Goal: Task Accomplishment & Management: Manage account settings

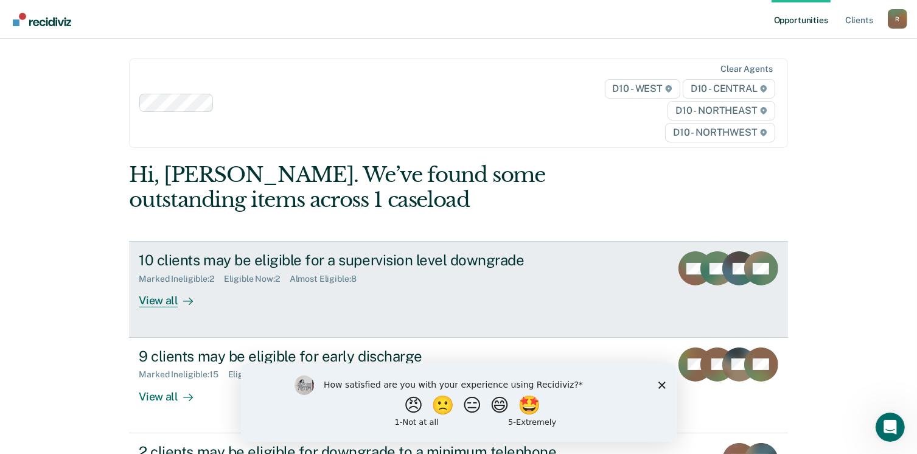
click at [164, 302] on div "View all" at bounding box center [173, 296] width 68 height 24
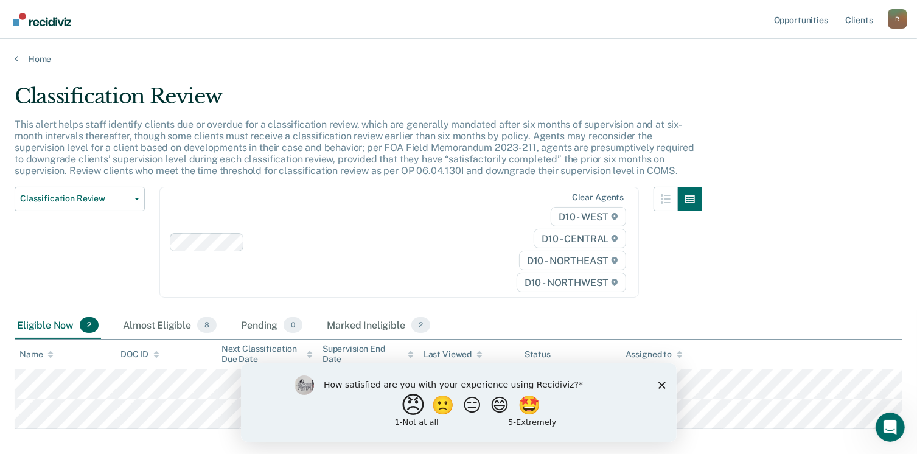
click at [403, 408] on button "😠" at bounding box center [414, 404] width 29 height 24
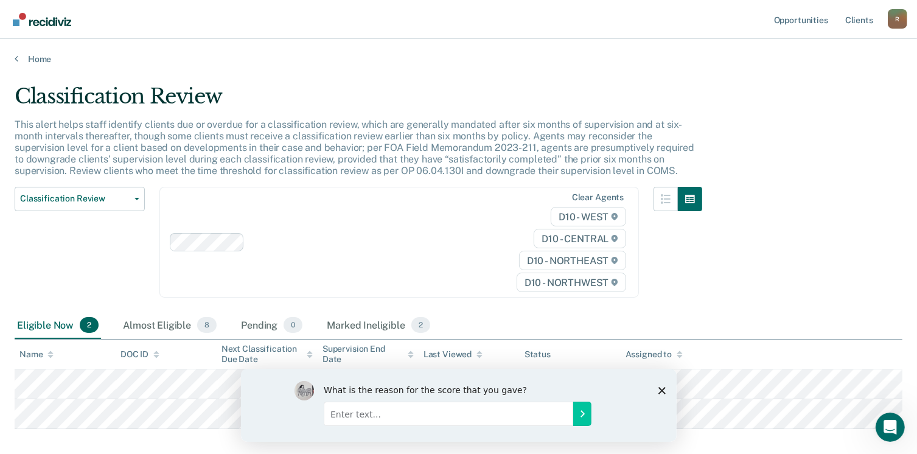
click at [354, 420] on input "Enter text..." at bounding box center [447, 413] width 249 height 24
type input "Doing double the work in my opinion."
click at [581, 414] on icon "Submit your response" at bounding box center [582, 413] width 10 height 10
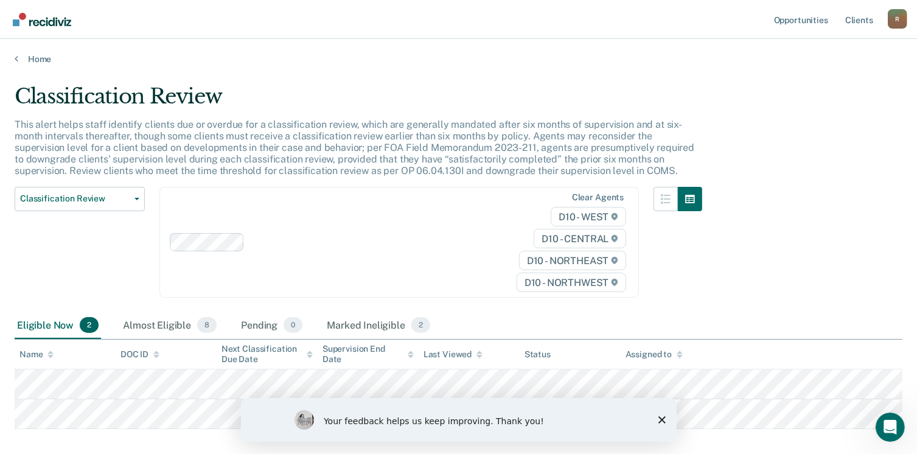
click at [659, 419] on icon "Close survey" at bounding box center [660, 418] width 7 height 7
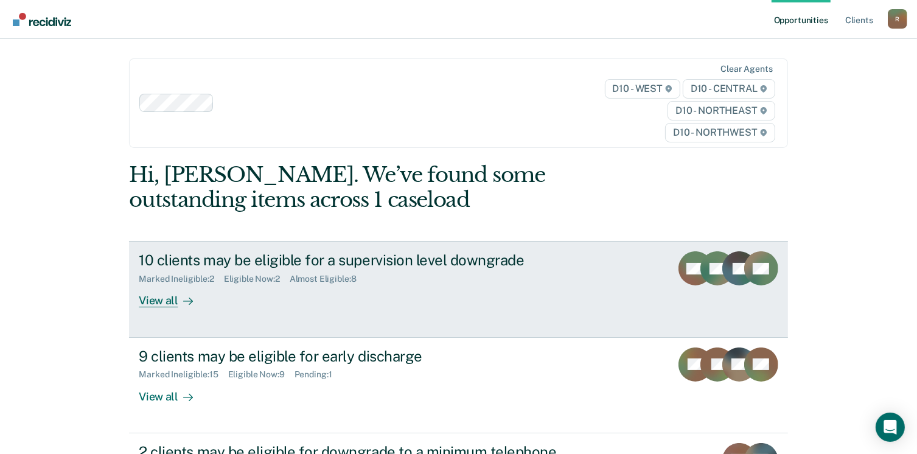
click at [142, 302] on div "View all" at bounding box center [173, 296] width 68 height 24
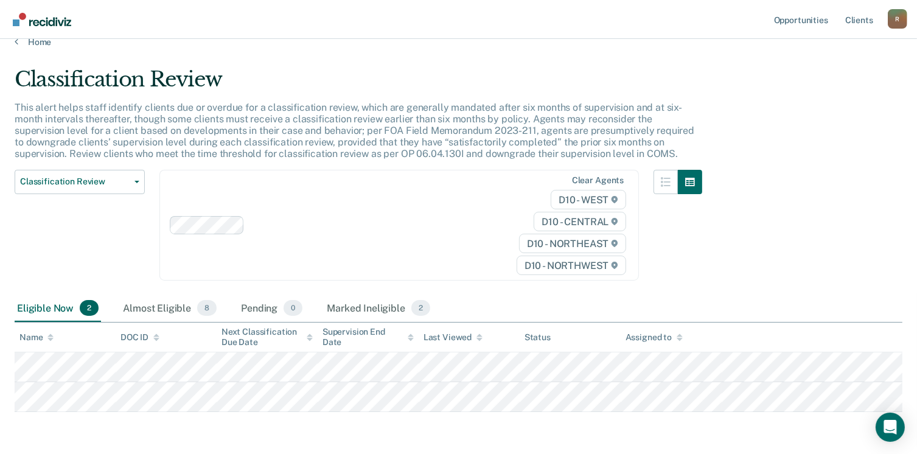
scroll to position [61, 0]
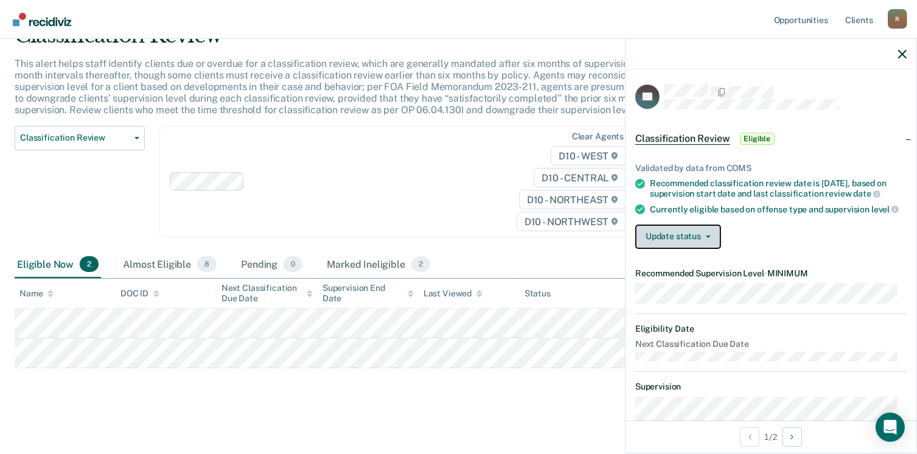
click at [707, 238] on icon "button" at bounding box center [707, 236] width 5 height 2
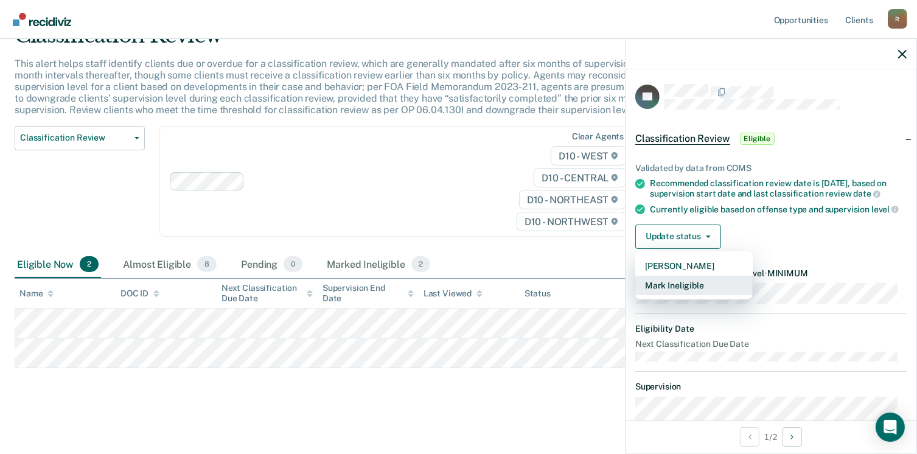
click at [673, 295] on button "Mark Ineligible" at bounding box center [693, 285] width 117 height 19
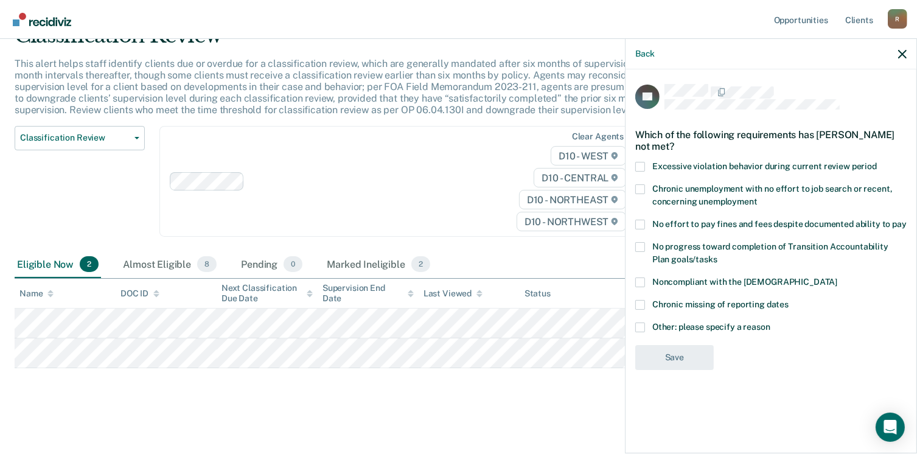
click at [640, 322] on span at bounding box center [640, 327] width 10 height 10
click at [770, 322] on input "Other: please specify a reason" at bounding box center [770, 322] width 0 height 0
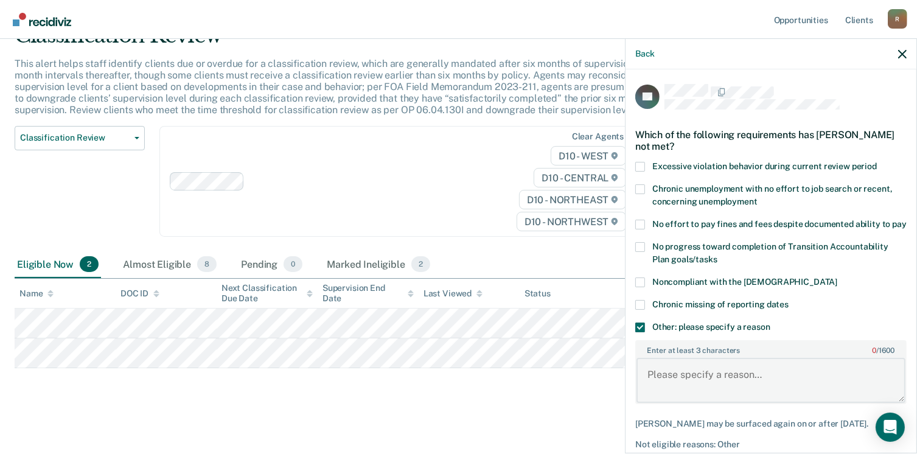
click at [650, 385] on textarea "Enter at least 3 characters 0 / 1600" at bounding box center [770, 380] width 269 height 45
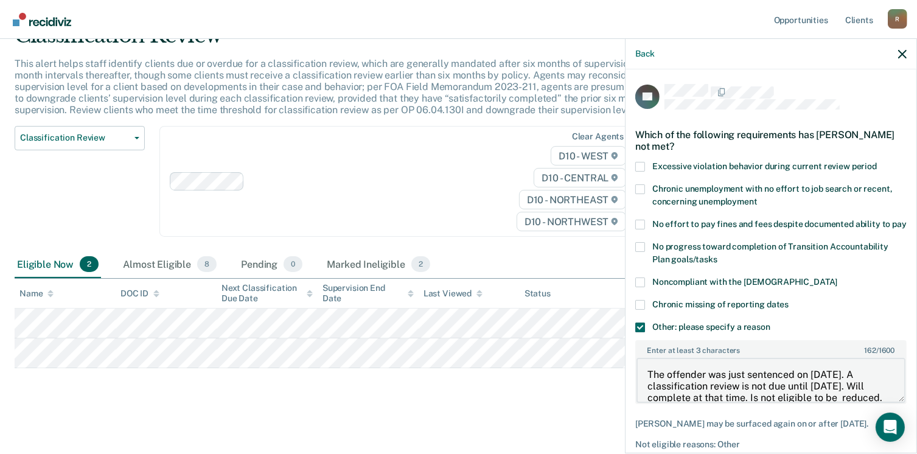
scroll to position [23, 0]
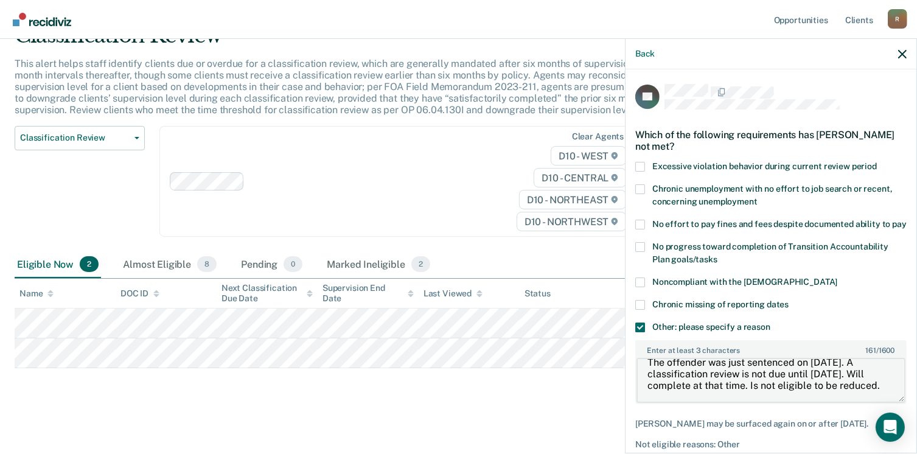
type textarea "The offender was just sentenced on 6-12-2025. A classification review is not du…"
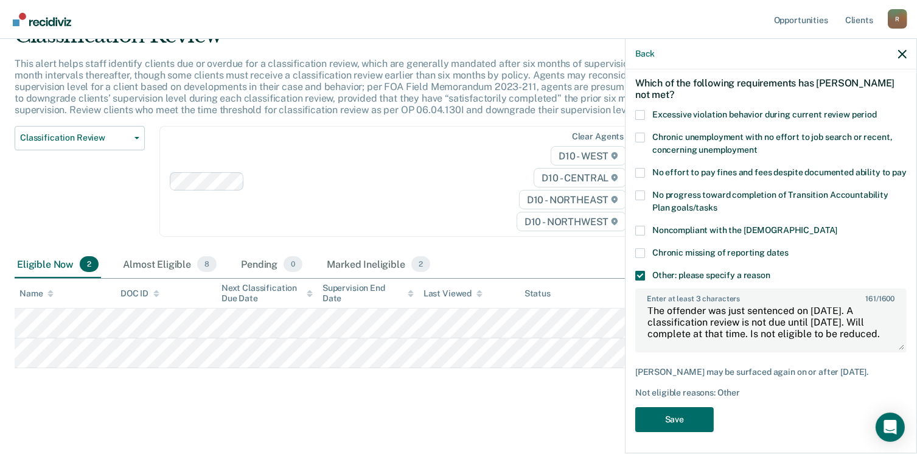
scroll to position [65, 0]
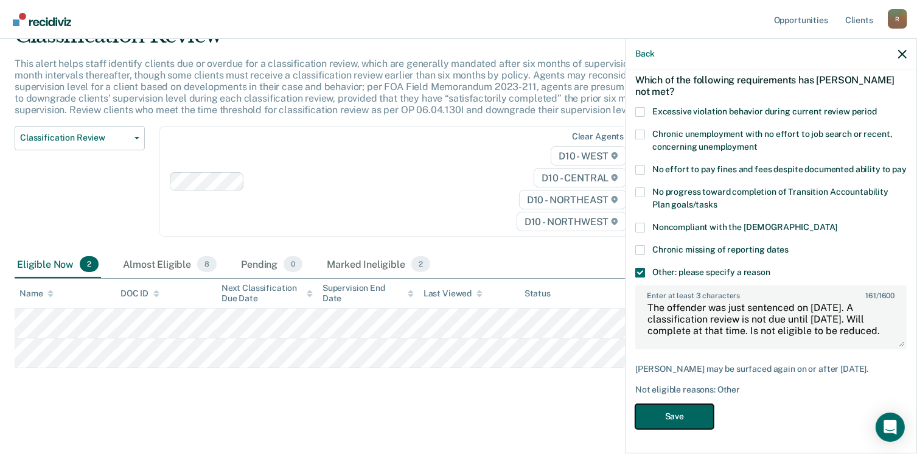
click at [691, 421] on button "Save" at bounding box center [674, 416] width 78 height 25
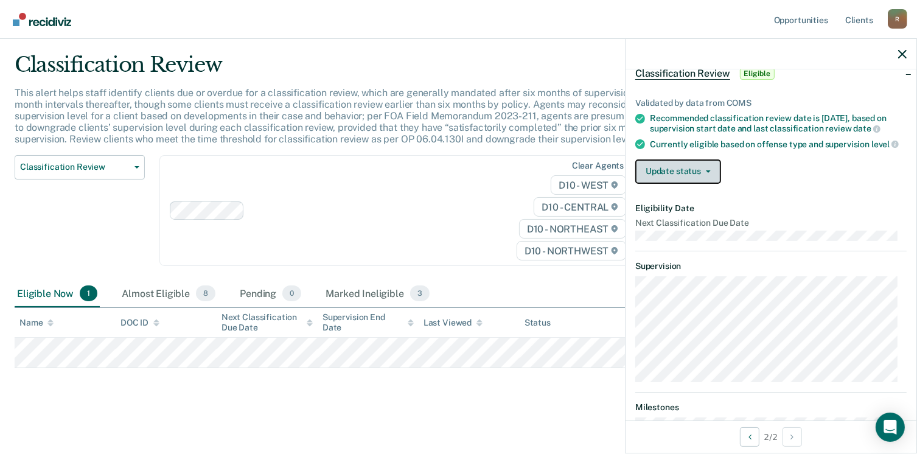
click at [709, 184] on button "Update status" at bounding box center [678, 171] width 86 height 24
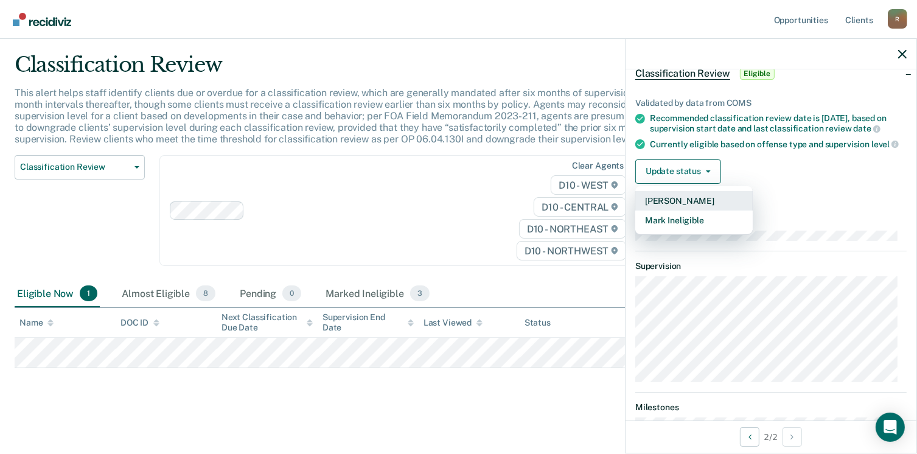
click at [676, 210] on button "Mark Pending" at bounding box center [693, 200] width 117 height 19
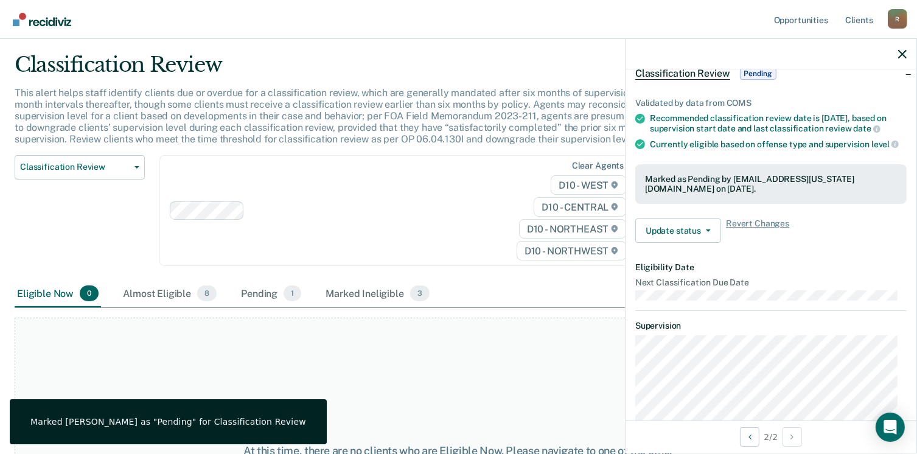
scroll to position [0, 0]
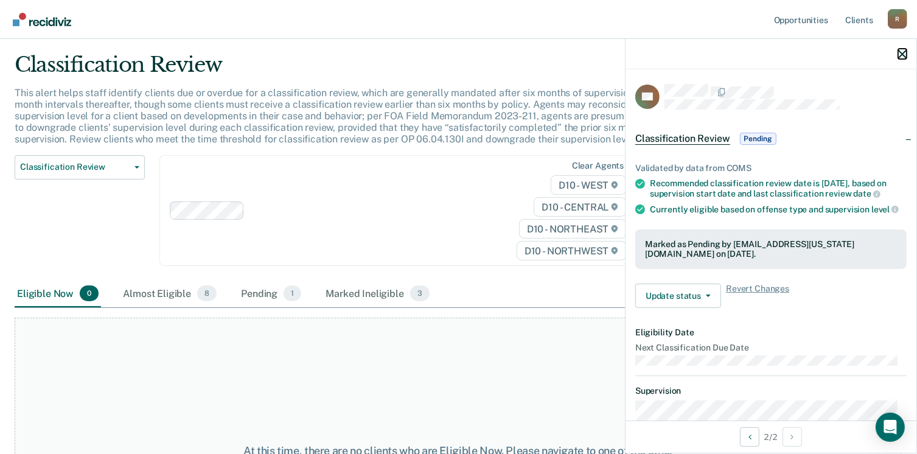
click at [904, 55] on icon "button" at bounding box center [902, 54] width 9 height 9
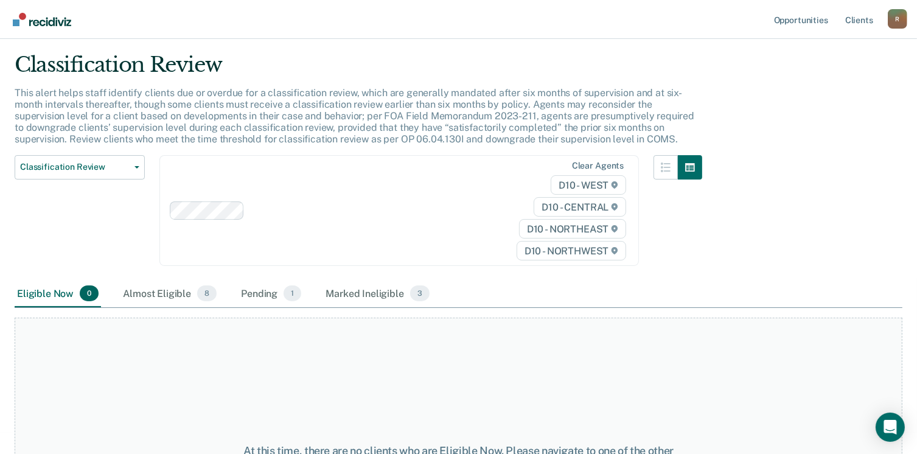
click at [60, 22] on img "Go to Recidiviz Home" at bounding box center [42, 19] width 58 height 13
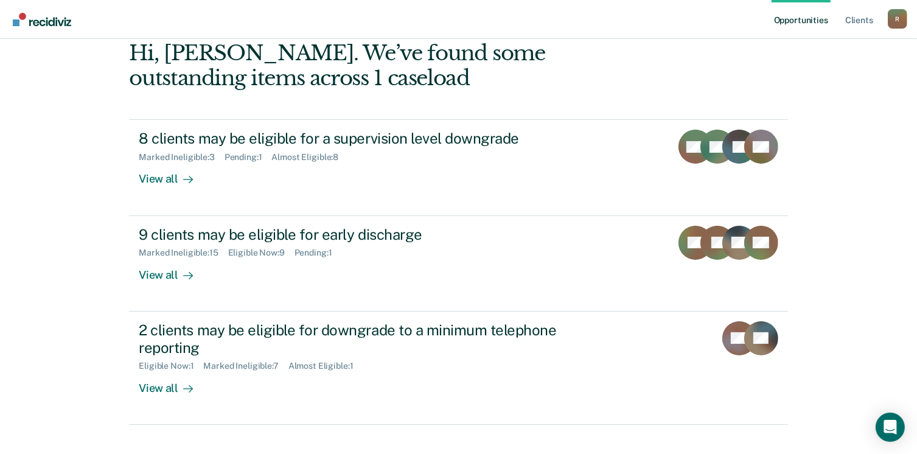
scroll to position [146, 0]
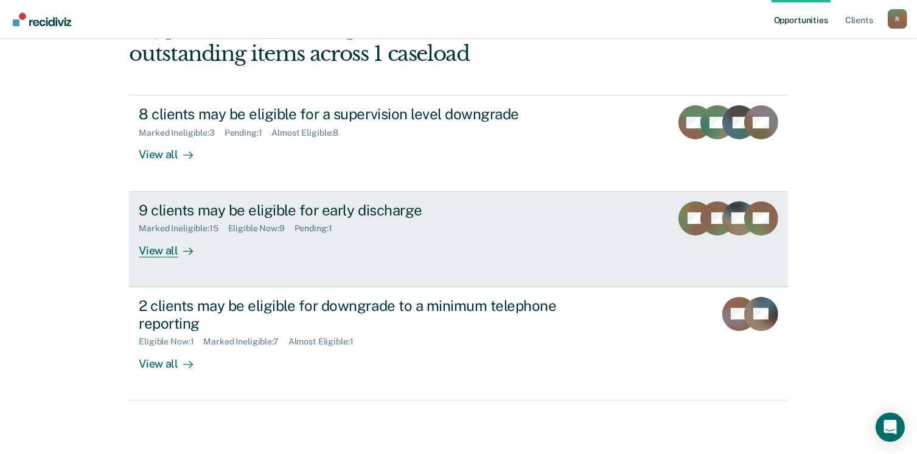
click at [168, 248] on div "View all" at bounding box center [173, 246] width 68 height 24
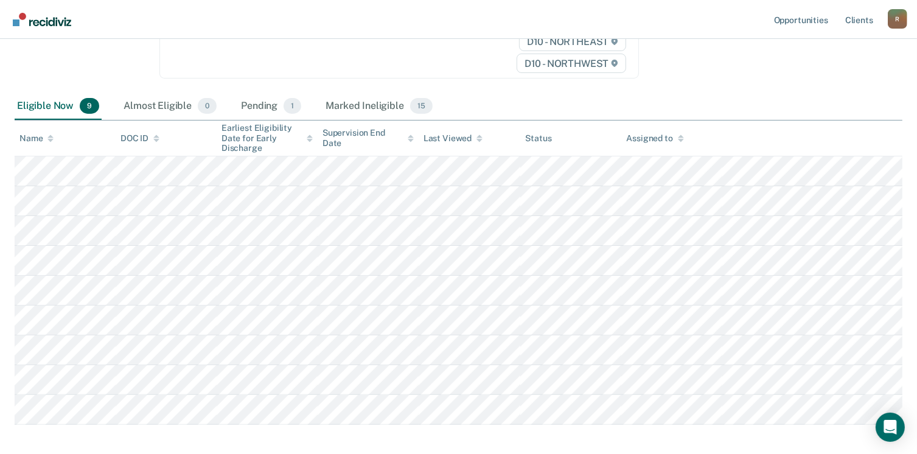
scroll to position [219, 0]
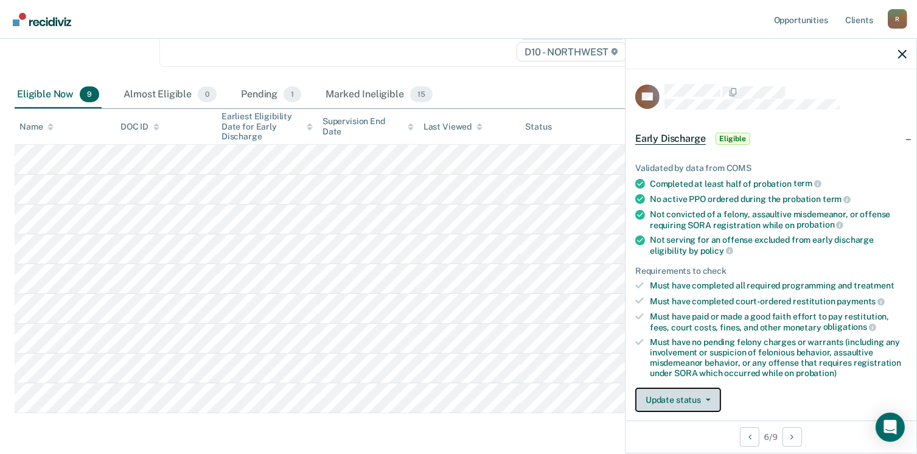
click at [705, 398] on icon "button" at bounding box center [707, 399] width 5 height 2
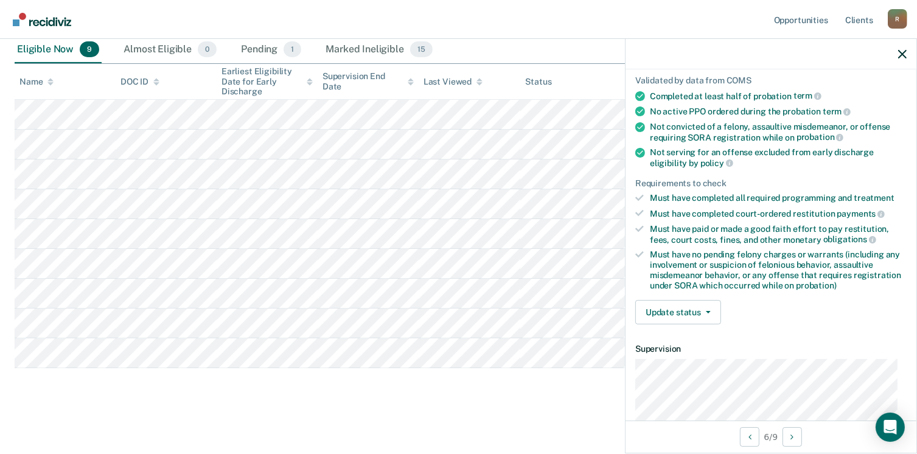
scroll to position [86, 0]
click at [710, 308] on button "Update status" at bounding box center [678, 313] width 86 height 24
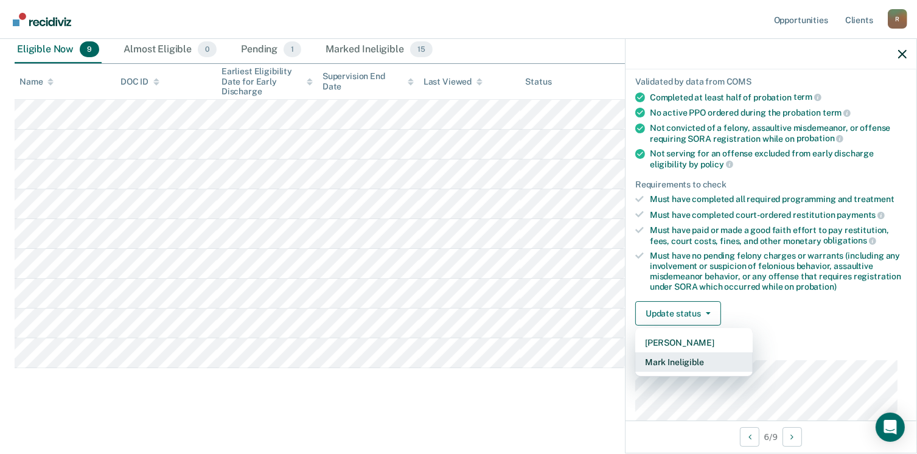
click at [692, 353] on button "Mark Ineligible" at bounding box center [693, 361] width 117 height 19
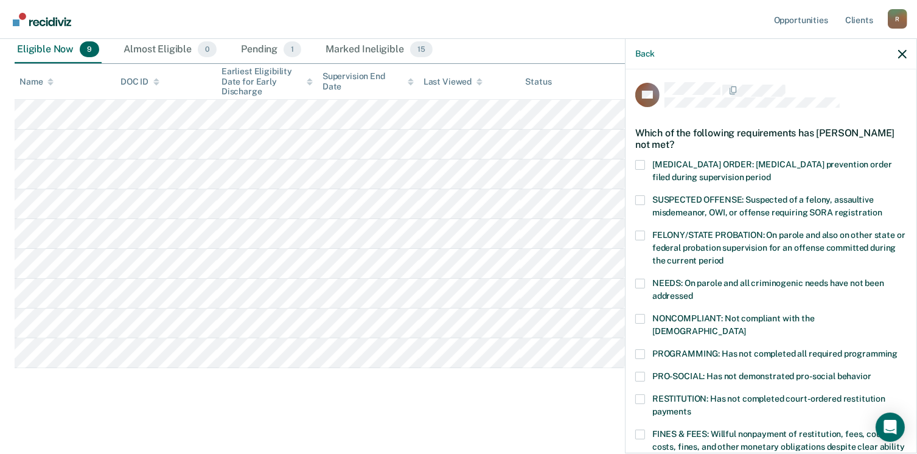
scroll to position [0, 0]
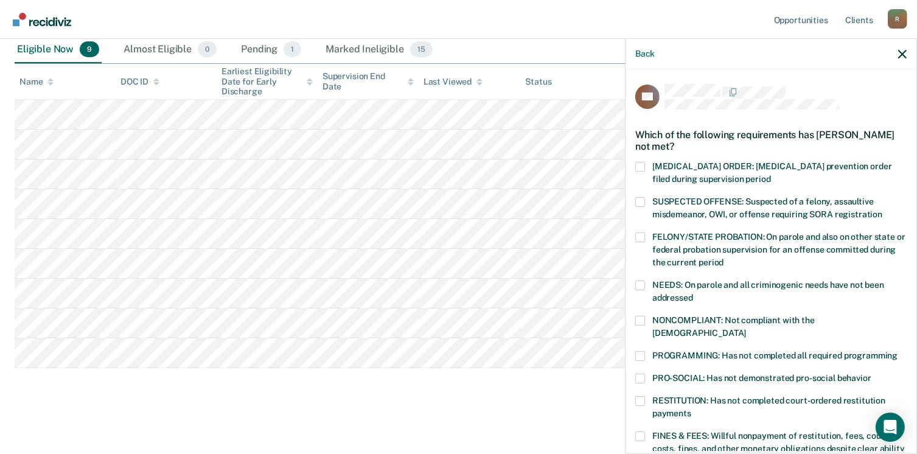
click at [640, 319] on span at bounding box center [640, 321] width 10 height 10
click at [746, 328] on input "NONCOMPLIANT: Not compliant with the order of supervision" at bounding box center [746, 328] width 0 height 0
click at [642, 396] on span at bounding box center [640, 401] width 10 height 10
click at [691, 409] on input "RESTITUTION: Has not completed court-ordered restitution payments" at bounding box center [691, 409] width 0 height 0
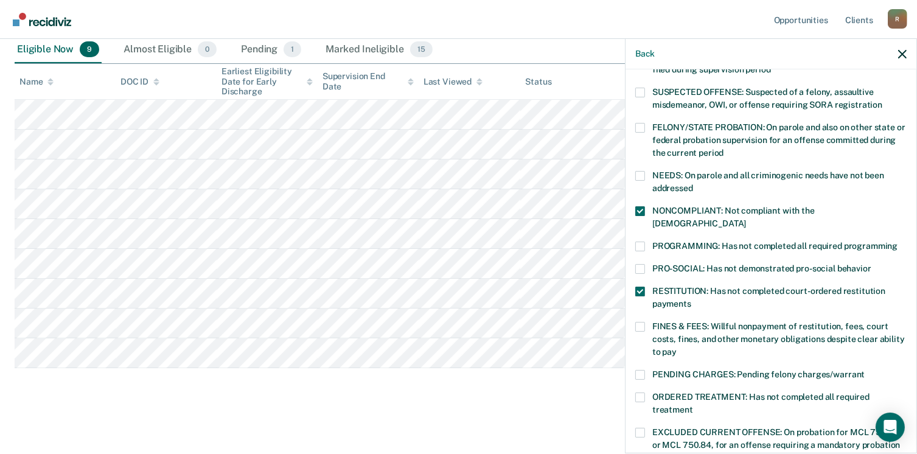
scroll to position [122, 0]
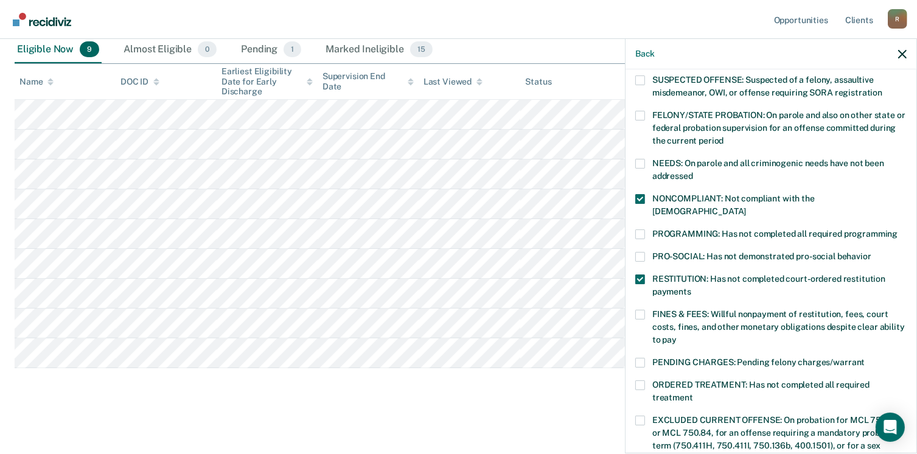
drag, startPoint x: 639, startPoint y: 299, endPoint x: 671, endPoint y: 330, distance: 44.3
click at [637, 310] on span at bounding box center [640, 315] width 10 height 10
click at [676, 335] on input "FINES & FEES: Willful nonpayment of restitution, fees, court costs, fines, and …" at bounding box center [676, 335] width 0 height 0
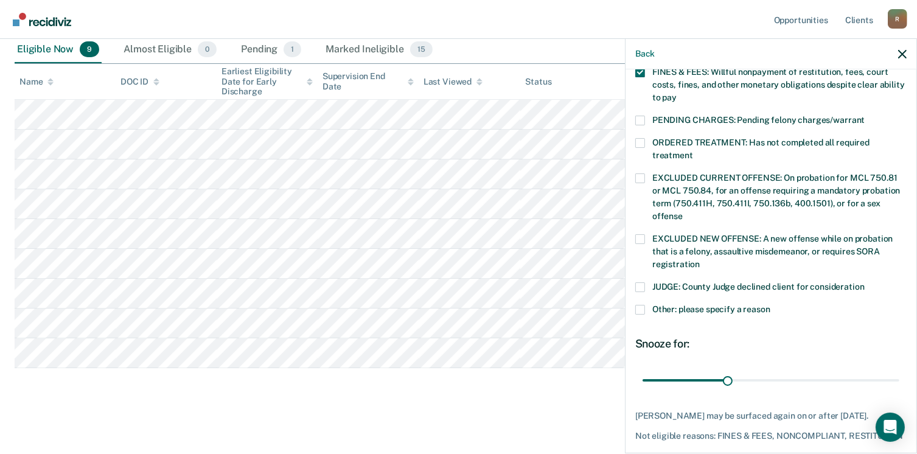
scroll to position [365, 0]
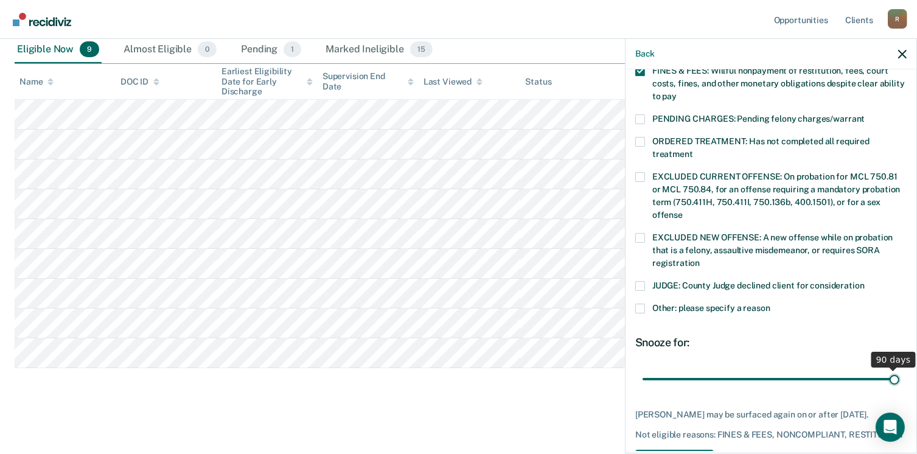
drag, startPoint x: 724, startPoint y: 366, endPoint x: 895, endPoint y: 358, distance: 171.7
type input "90"
click at [895, 369] on input "range" at bounding box center [770, 379] width 257 height 21
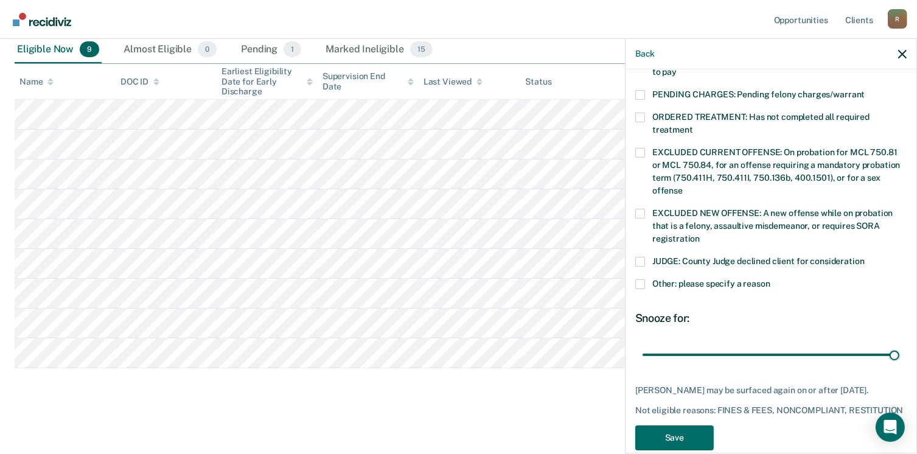
scroll to position [406, 0]
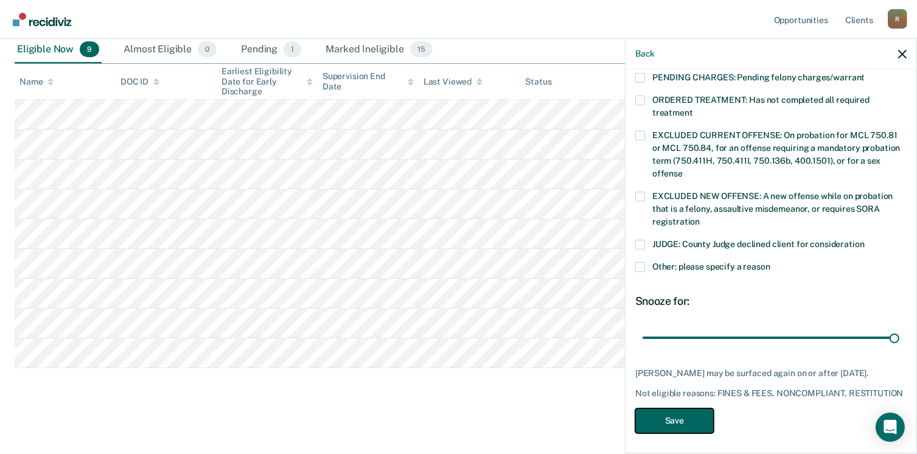
click at [671, 415] on button "Save" at bounding box center [674, 420] width 78 height 25
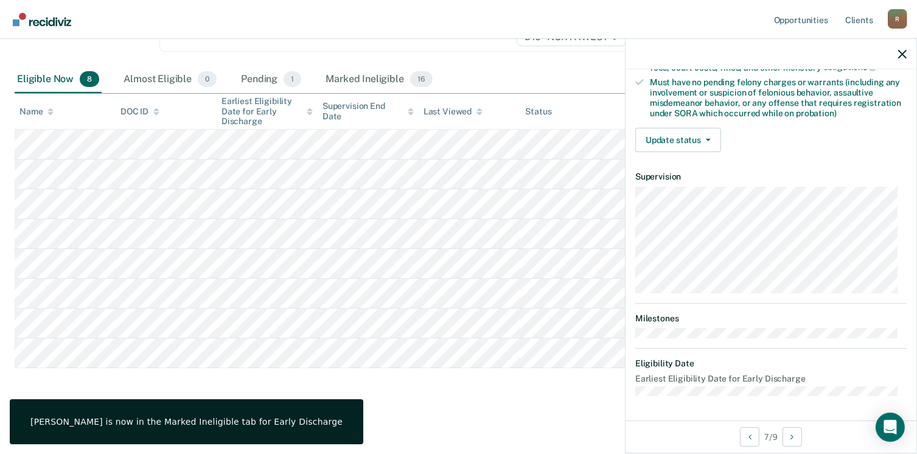
scroll to position [255, 0]
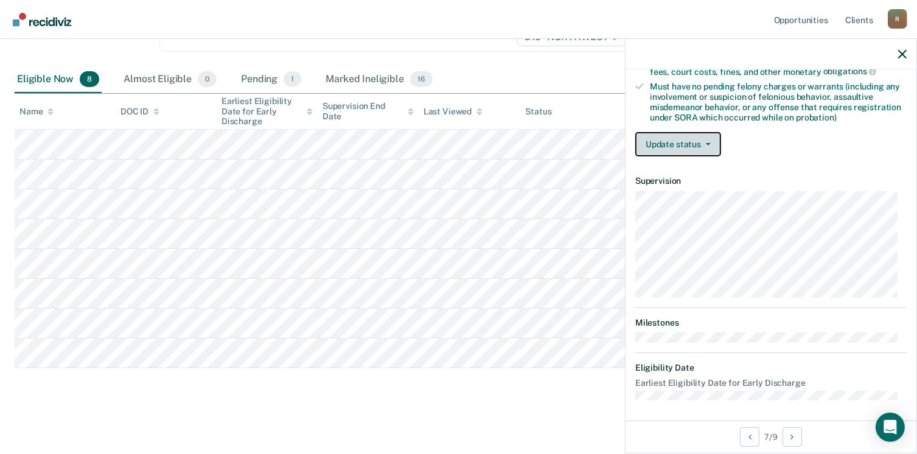
click at [709, 143] on icon "button" at bounding box center [707, 144] width 5 height 2
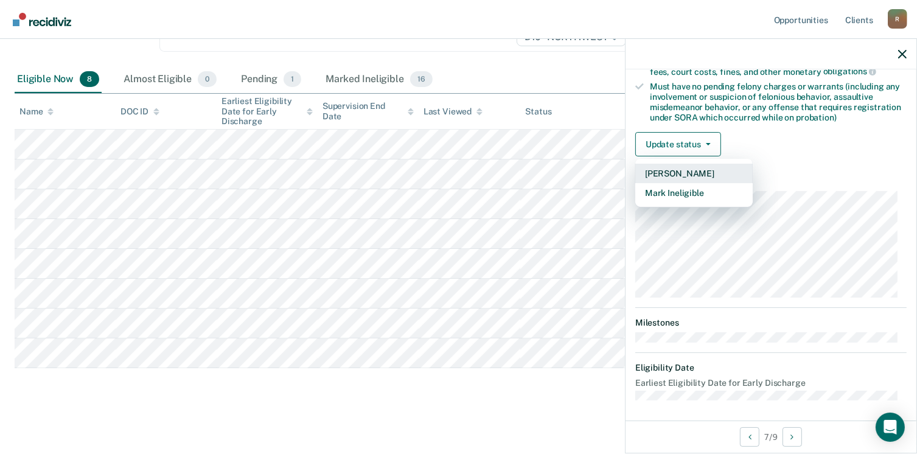
click at [688, 169] on button "Mark Pending" at bounding box center [693, 173] width 117 height 19
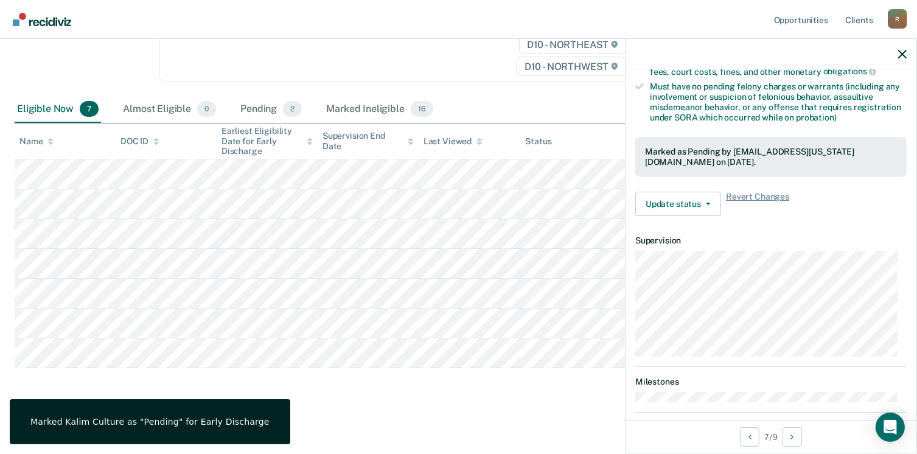
scroll to position [314, 0]
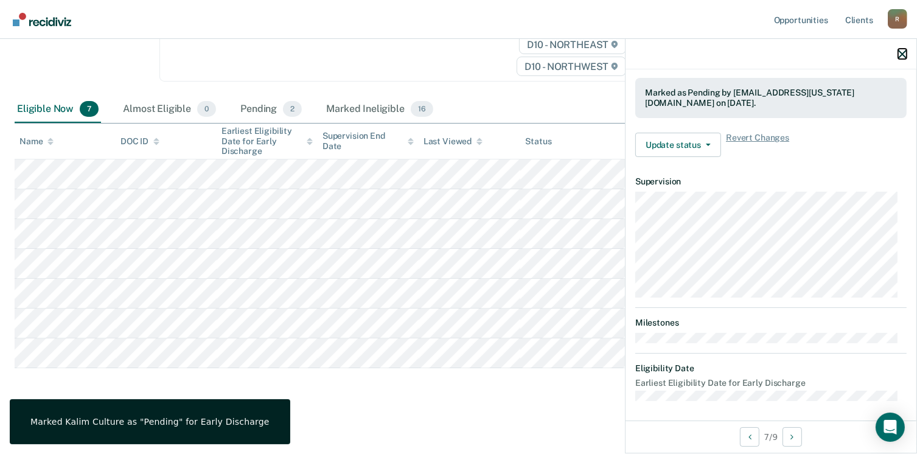
click at [903, 50] on icon "button" at bounding box center [902, 54] width 9 height 9
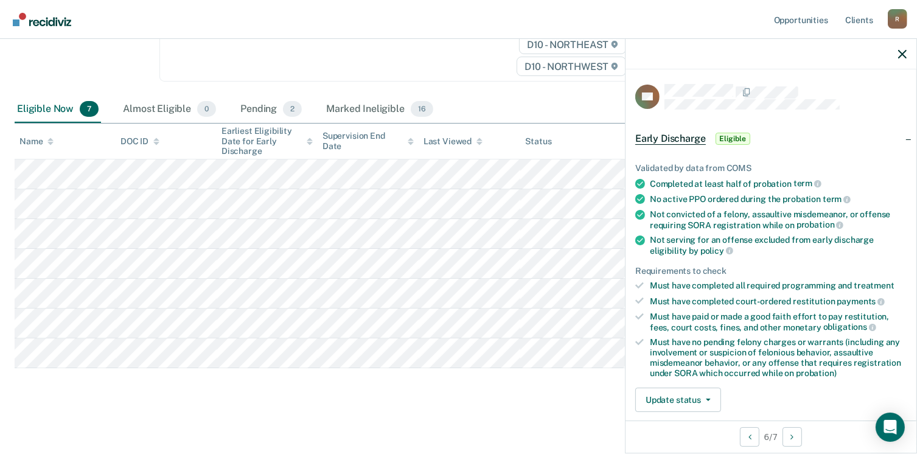
click at [736, 137] on span "Eligible" at bounding box center [732, 139] width 35 height 12
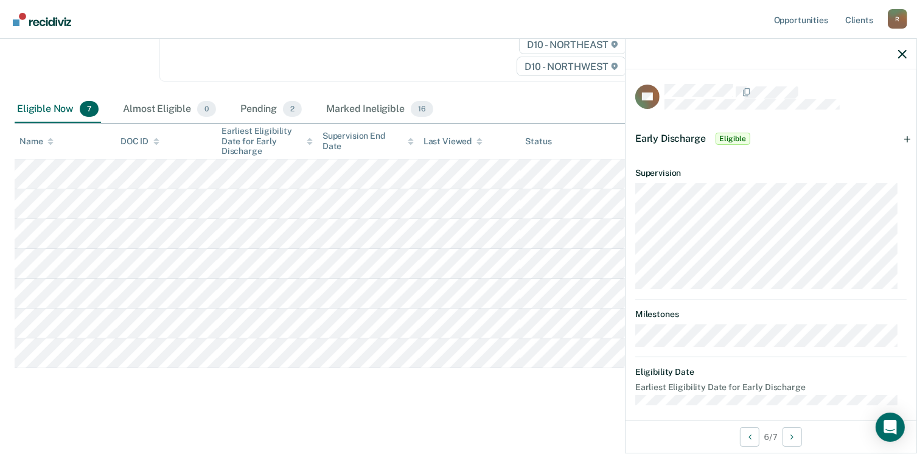
scroll to position [7, 0]
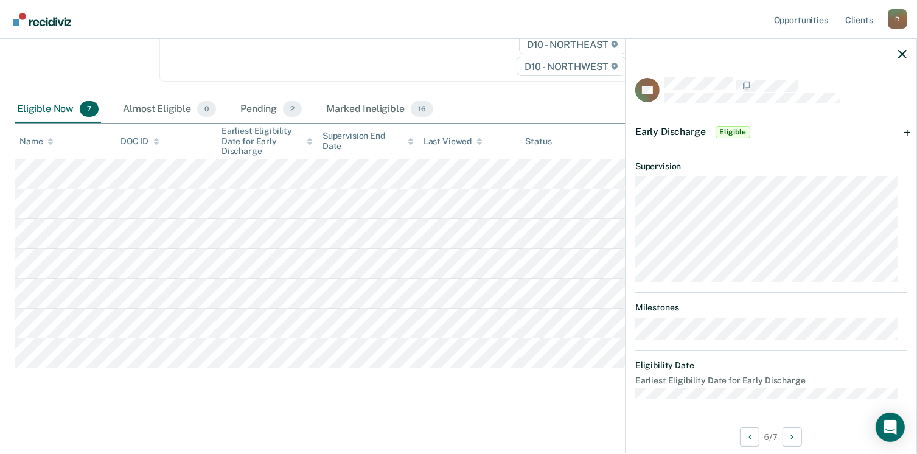
click at [727, 128] on span "Eligible" at bounding box center [732, 132] width 35 height 12
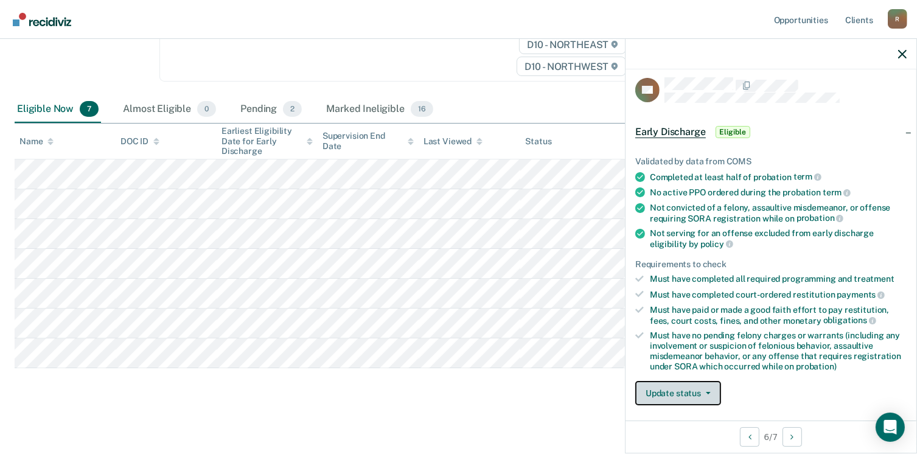
click at [708, 392] on icon "button" at bounding box center [707, 393] width 5 height 2
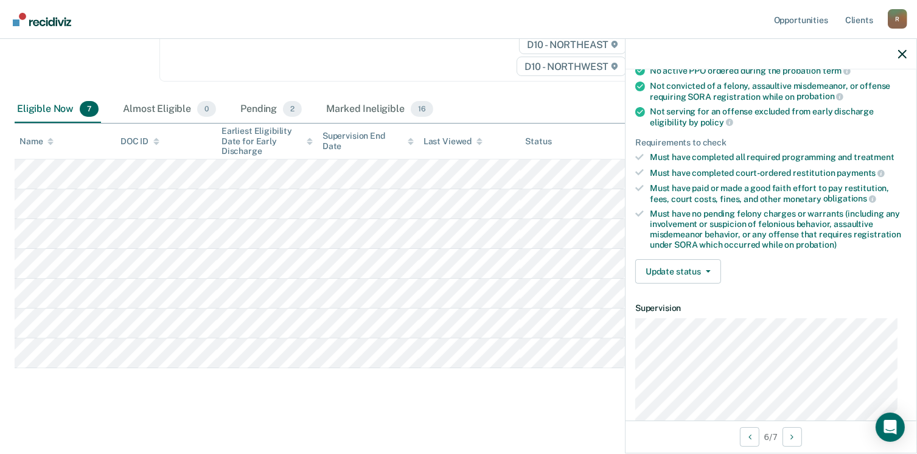
scroll to position [153, 0]
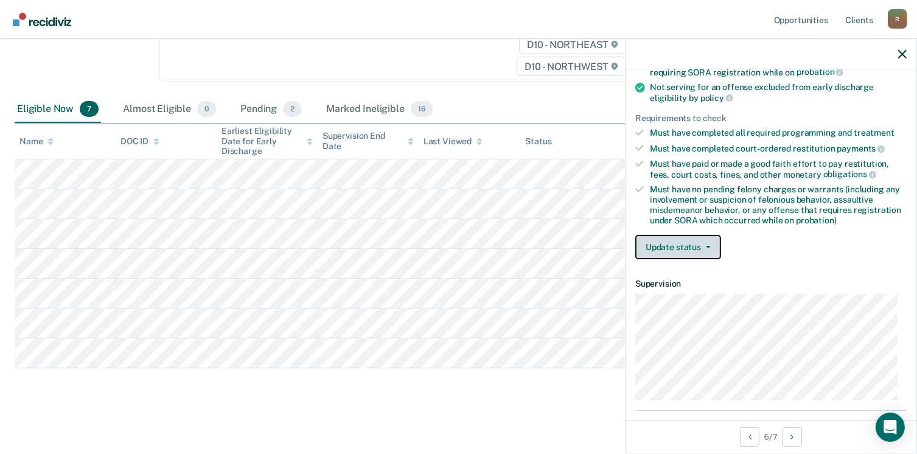
click at [709, 246] on icon "button" at bounding box center [707, 247] width 5 height 2
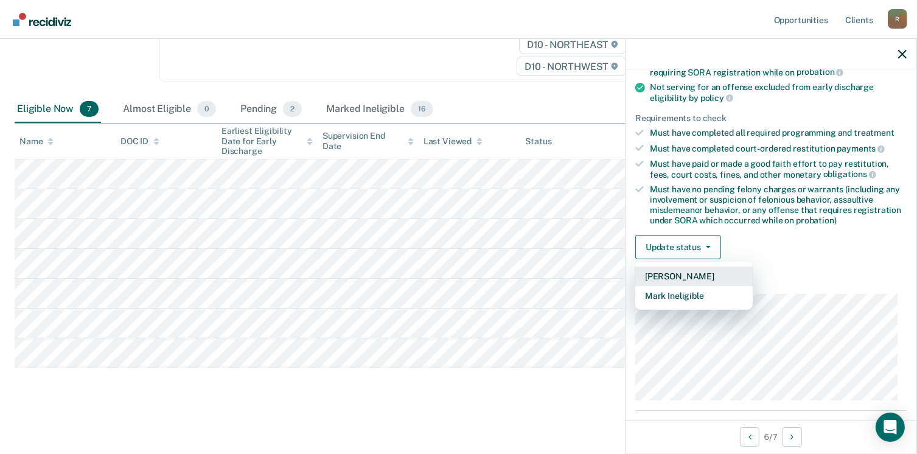
click at [688, 271] on button "Mark Pending" at bounding box center [693, 275] width 117 height 19
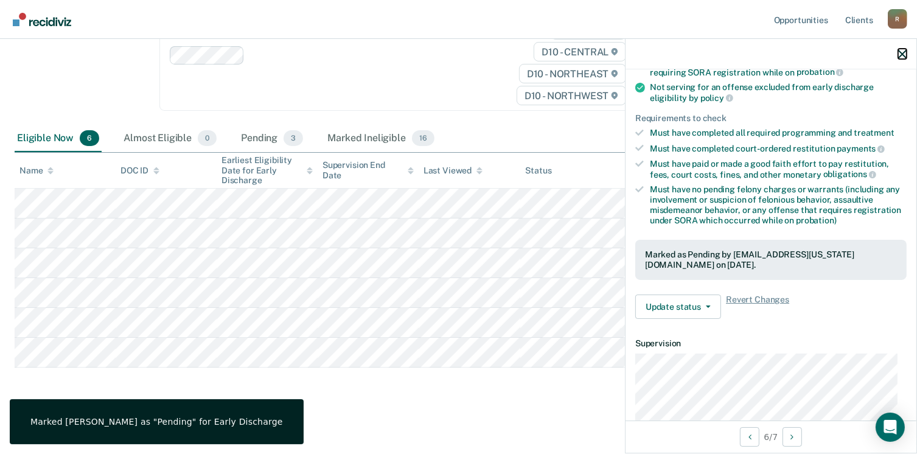
click at [903, 57] on icon "button" at bounding box center [902, 54] width 9 height 9
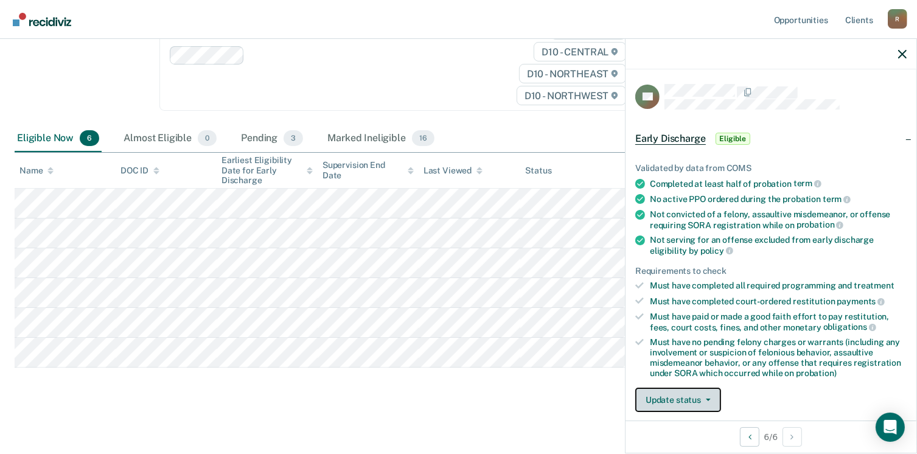
click at [709, 398] on icon "button" at bounding box center [707, 399] width 5 height 2
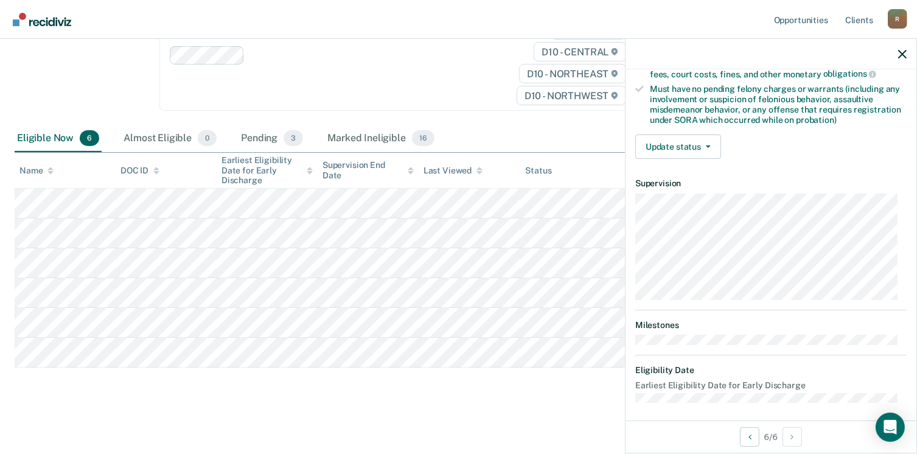
scroll to position [255, 0]
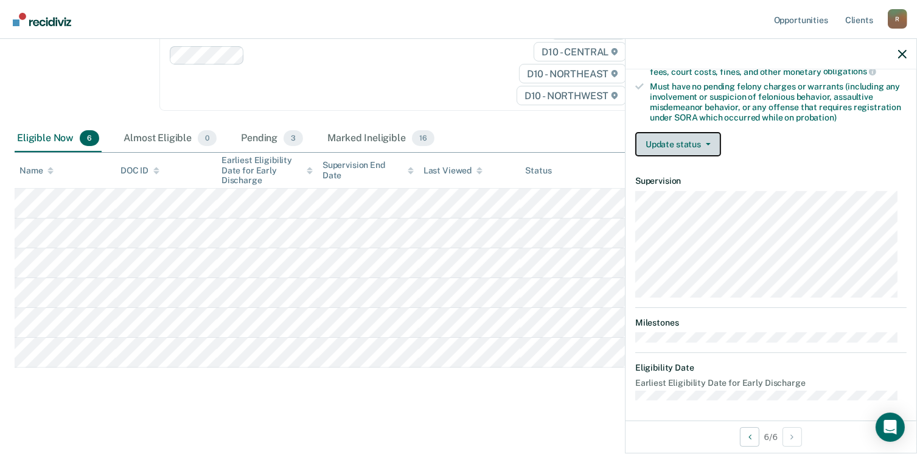
click at [705, 143] on icon "button" at bounding box center [707, 144] width 5 height 2
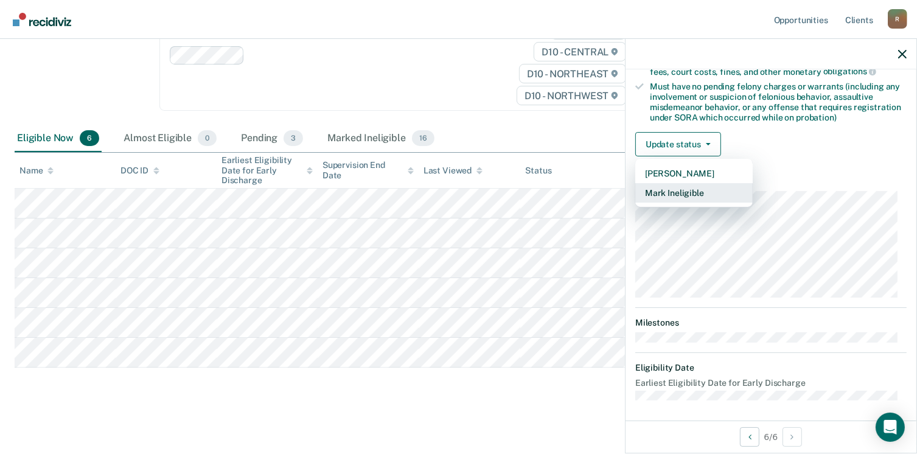
click at [694, 189] on button "Mark Ineligible" at bounding box center [693, 192] width 117 height 19
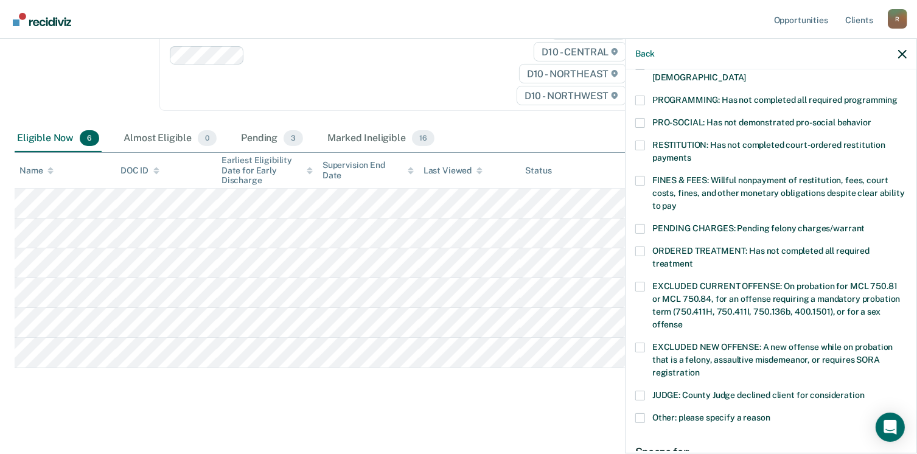
click at [638, 95] on span at bounding box center [640, 100] width 10 height 10
click at [897, 95] on input "PROGRAMMING: Has not completed all required programming" at bounding box center [897, 95] width 0 height 0
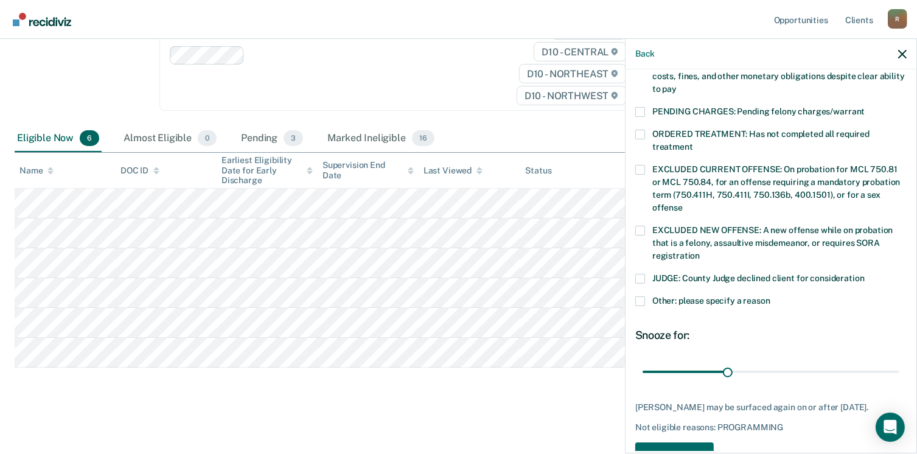
scroll to position [374, 0]
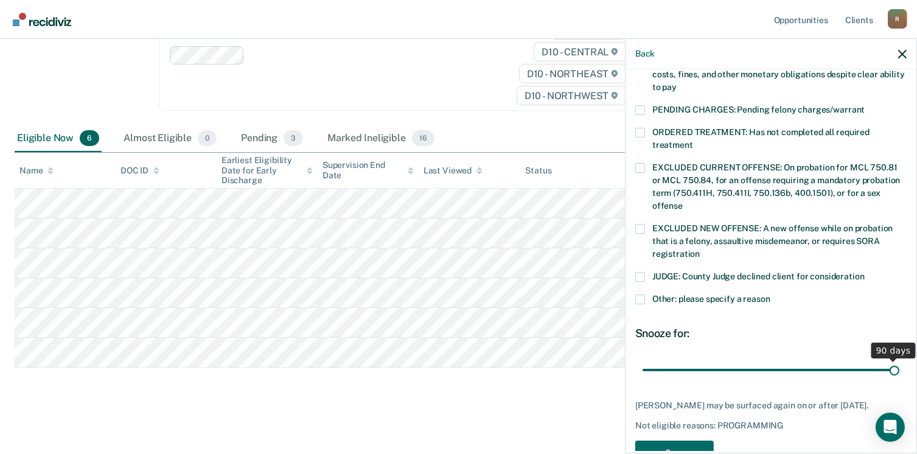
drag, startPoint x: 721, startPoint y: 354, endPoint x: 896, endPoint y: 373, distance: 175.6
type input "90"
click at [893, 359] on input "range" at bounding box center [770, 369] width 257 height 21
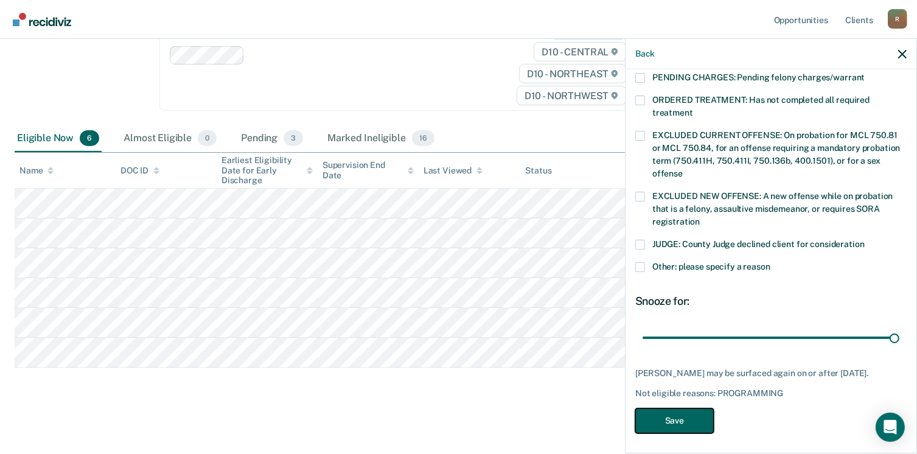
click at [686, 421] on button "Save" at bounding box center [674, 420] width 78 height 25
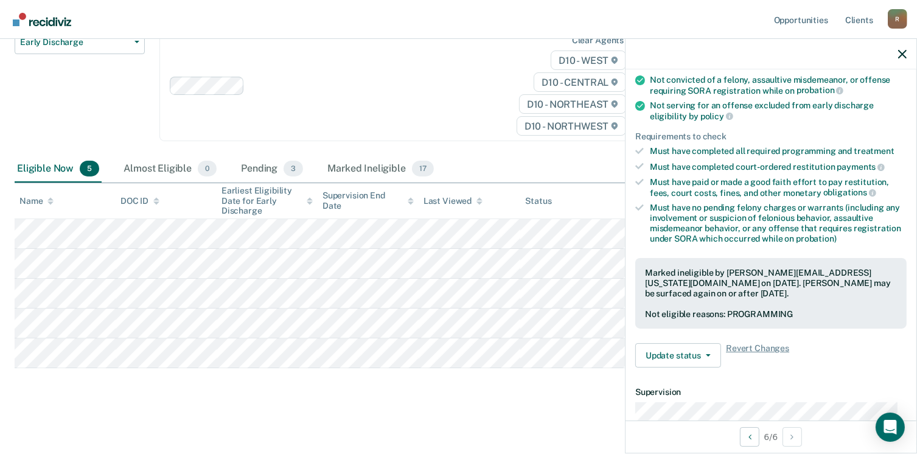
scroll to position [110, 0]
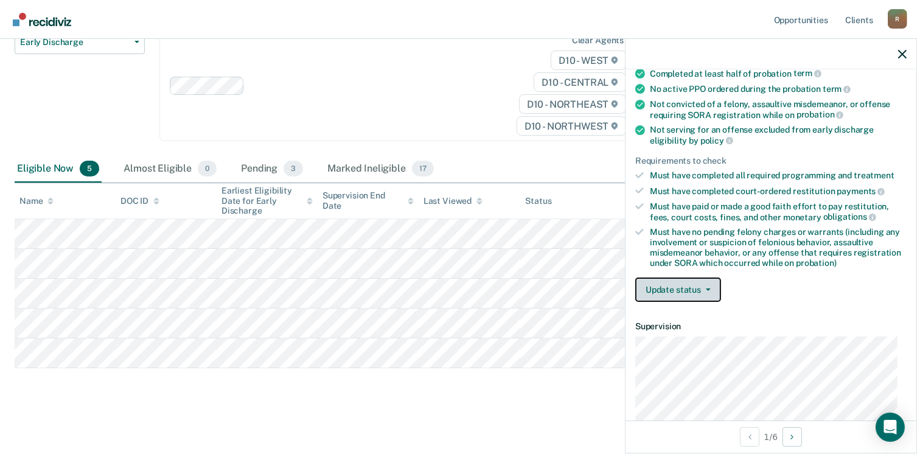
click at [704, 286] on button "Update status" at bounding box center [678, 289] width 86 height 24
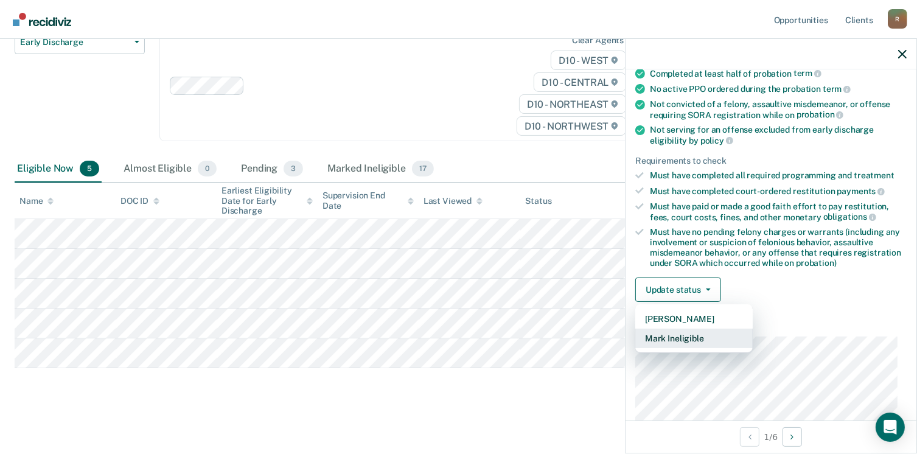
click at [701, 335] on button "Mark Ineligible" at bounding box center [693, 337] width 117 height 19
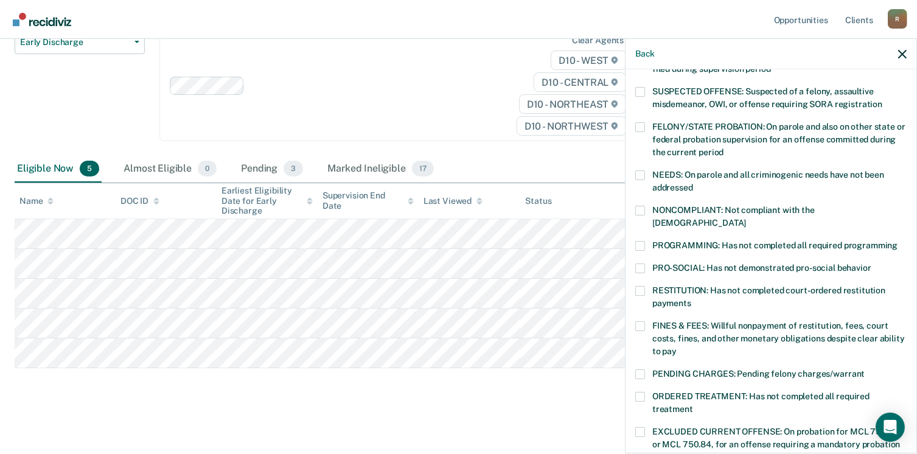
click at [641, 241] on span at bounding box center [640, 246] width 10 height 10
click at [897, 241] on input "PROGRAMMING: Has not completed all required programming" at bounding box center [897, 241] width 0 height 0
click at [642, 207] on span at bounding box center [640, 211] width 10 height 10
click at [746, 218] on input "NONCOMPLIANT: Not compliant with the order of supervision" at bounding box center [746, 218] width 0 height 0
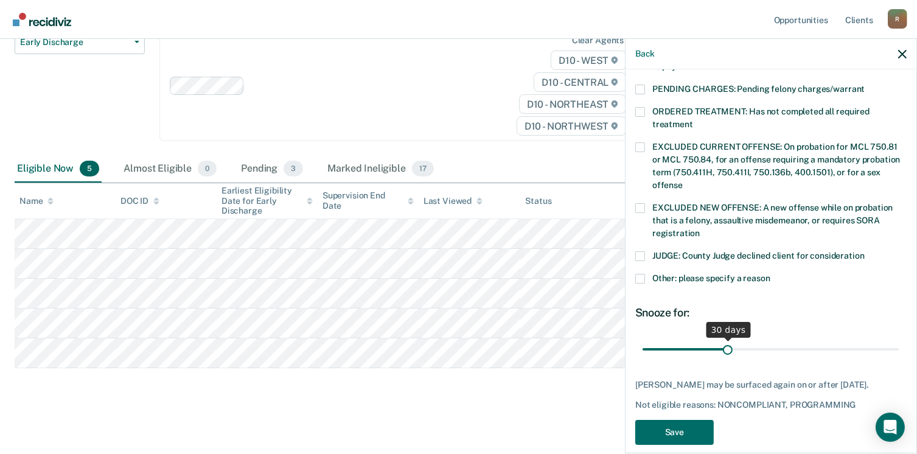
scroll to position [396, 0]
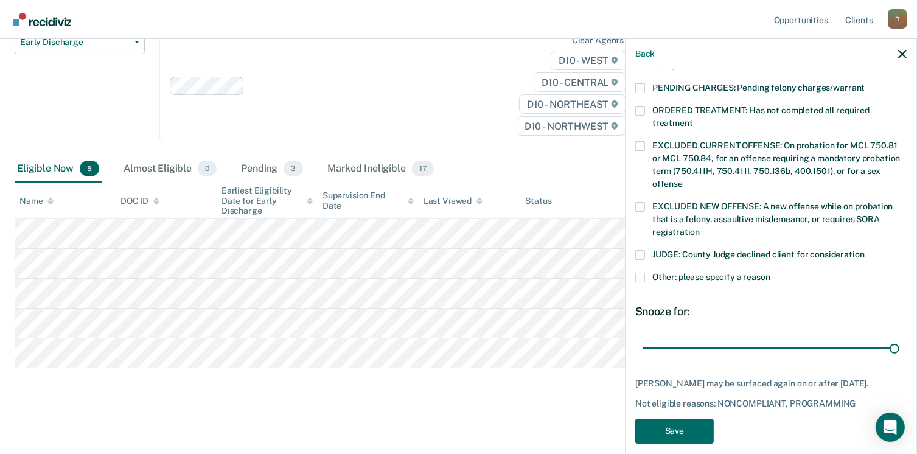
drag, startPoint x: 723, startPoint y: 330, endPoint x: 893, endPoint y: 331, distance: 169.7
type input "90"
click at [893, 338] on input "range" at bounding box center [770, 348] width 257 height 21
click at [685, 418] on button "Save" at bounding box center [674, 430] width 78 height 25
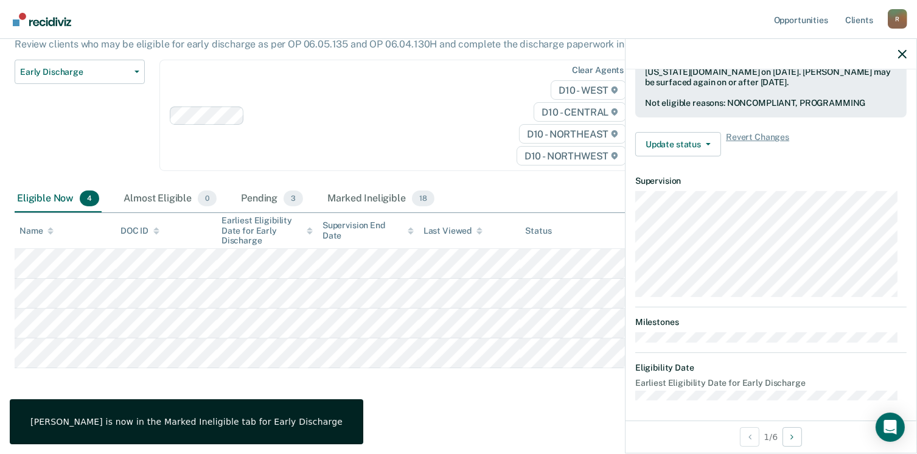
scroll to position [255, 0]
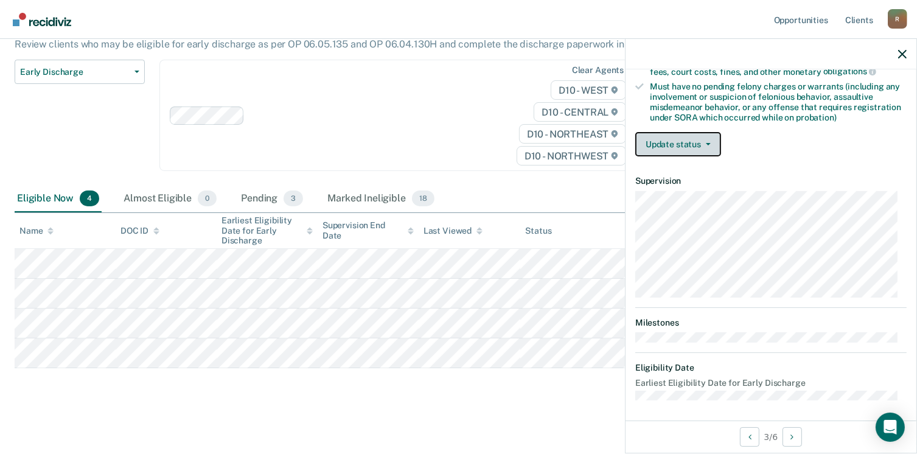
click at [707, 143] on icon "button" at bounding box center [707, 144] width 5 height 2
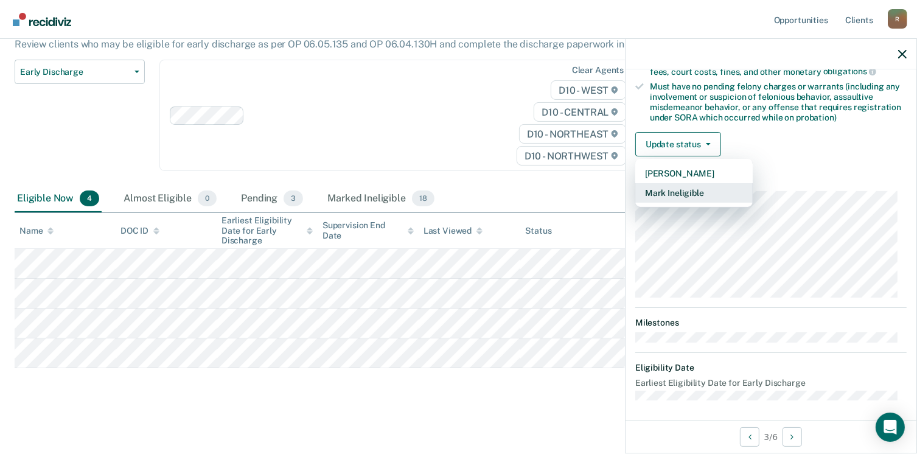
click at [694, 186] on button "Mark Ineligible" at bounding box center [693, 192] width 117 height 19
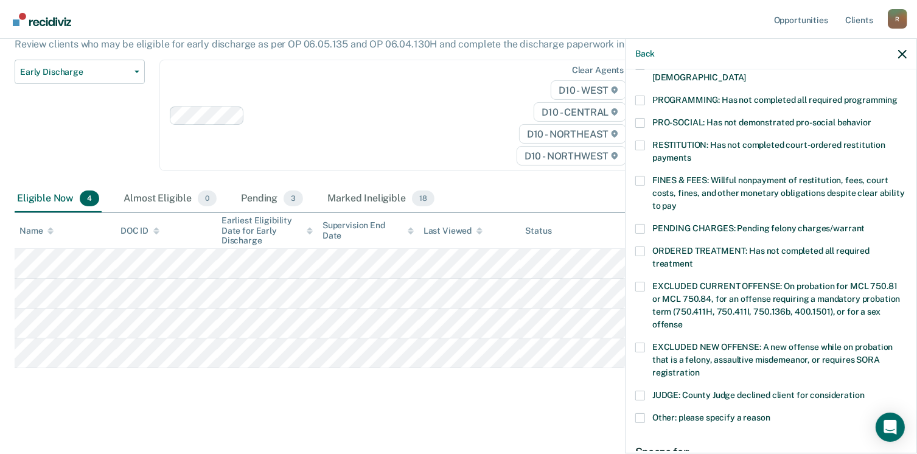
click at [642, 95] on span at bounding box center [640, 100] width 10 height 10
click at [897, 95] on input "PROGRAMMING: Has not completed all required programming" at bounding box center [897, 95] width 0 height 0
click at [640, 176] on span at bounding box center [640, 181] width 10 height 10
click at [676, 201] on input "FINES & FEES: Willful nonpayment of restitution, fees, court costs, fines, and …" at bounding box center [676, 201] width 0 height 0
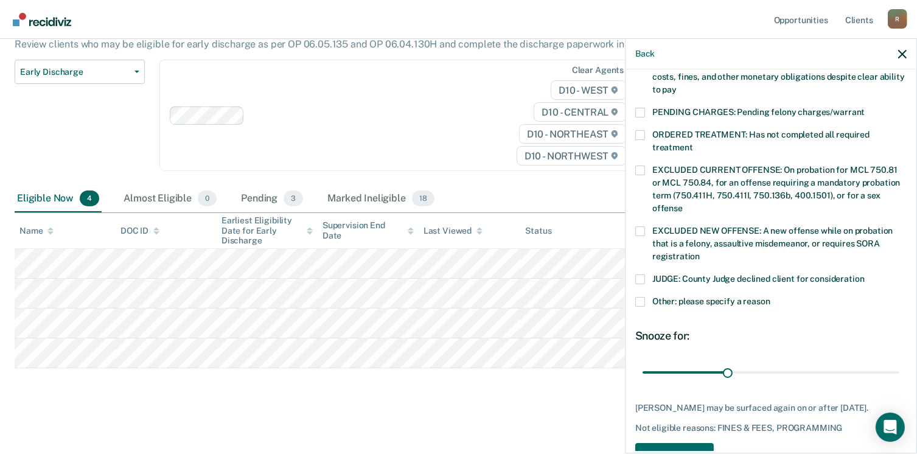
scroll to position [376, 0]
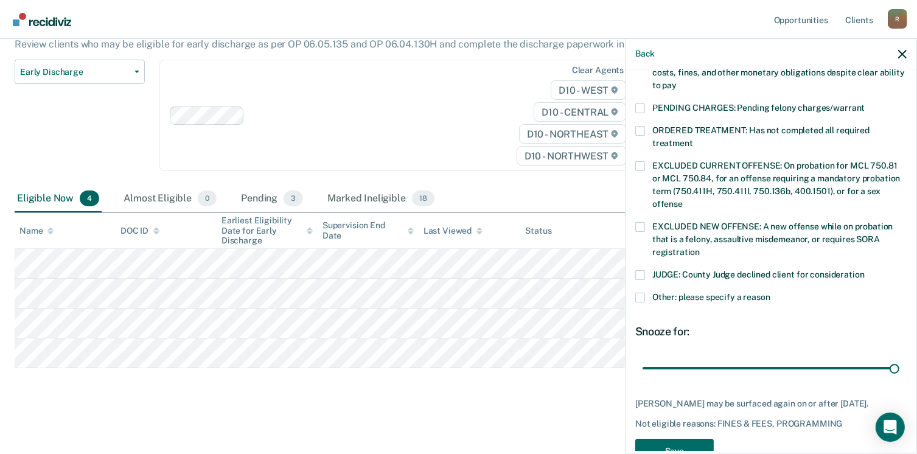
drag, startPoint x: 721, startPoint y: 352, endPoint x: 896, endPoint y: 361, distance: 174.8
type input "90"
click at [892, 359] on input "range" at bounding box center [770, 368] width 257 height 21
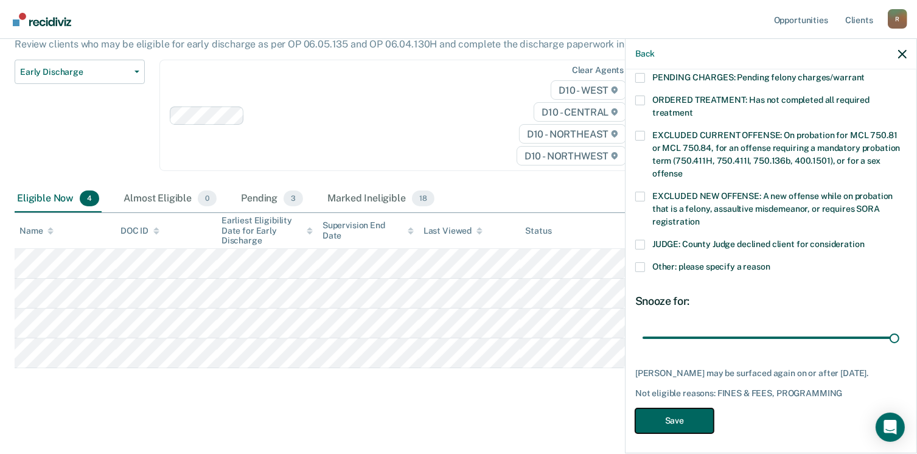
click at [671, 415] on button "Save" at bounding box center [674, 420] width 78 height 25
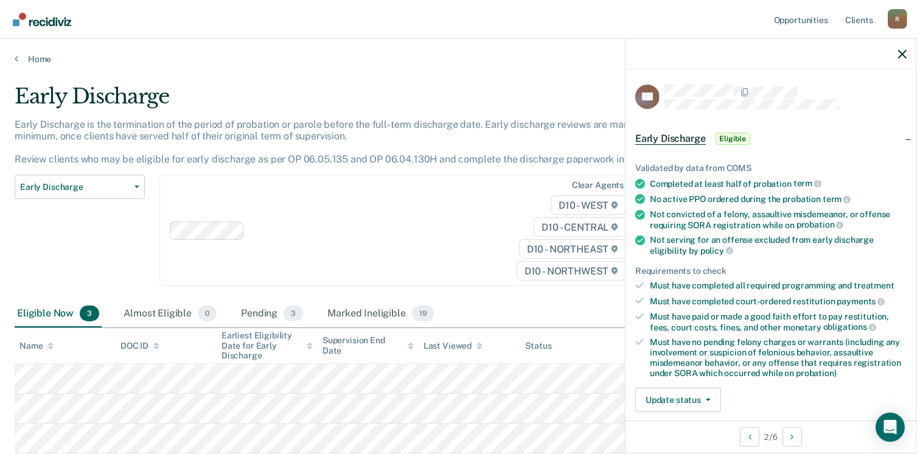
scroll to position [0, 0]
click at [710, 395] on button "Update status" at bounding box center [678, 399] width 86 height 24
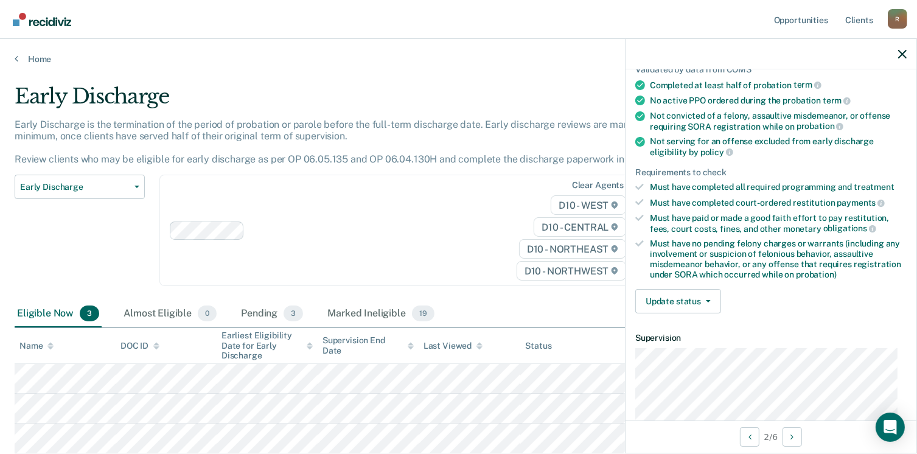
scroll to position [99, 0]
click at [709, 299] on icon "button" at bounding box center [707, 300] width 5 height 2
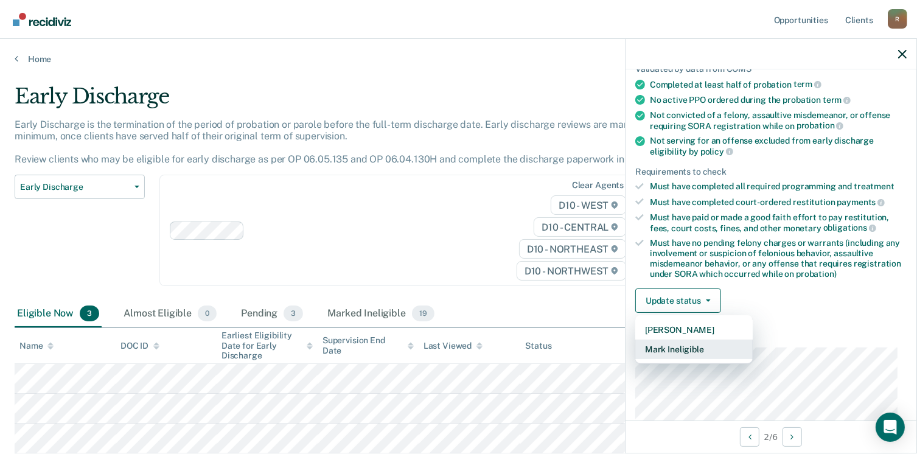
click at [692, 339] on button "Mark Ineligible" at bounding box center [693, 348] width 117 height 19
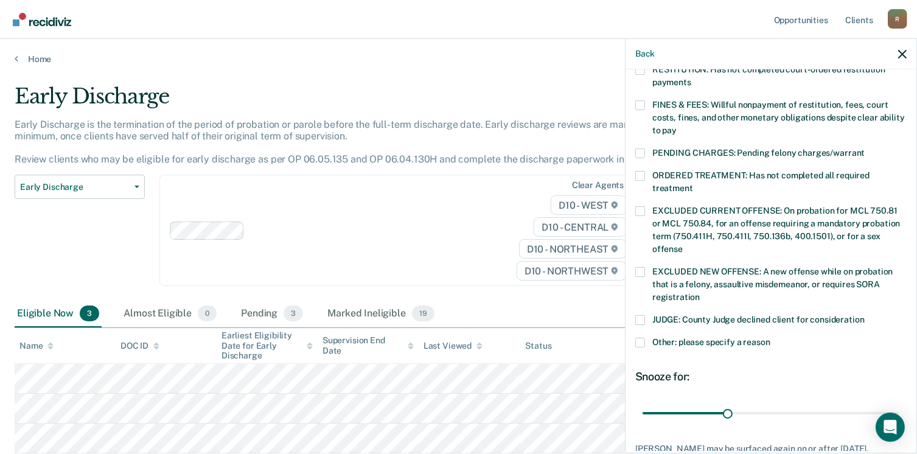
scroll to position [331, 0]
click at [637, 314] on span at bounding box center [640, 319] width 10 height 10
click at [864, 314] on input "JUDGE: County Judge declined client for consideration" at bounding box center [864, 314] width 0 height 0
drag, startPoint x: 725, startPoint y: 398, endPoint x: 913, endPoint y: 397, distance: 187.9
type input "90"
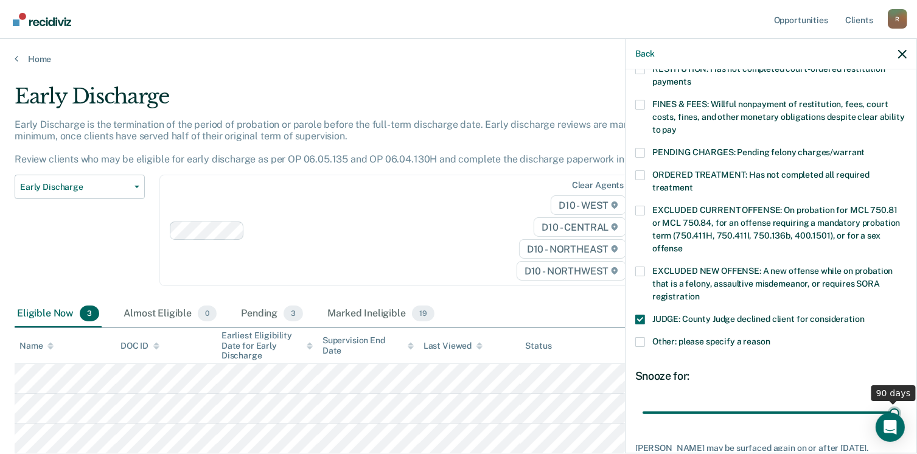
click at [899, 402] on input "range" at bounding box center [770, 412] width 257 height 21
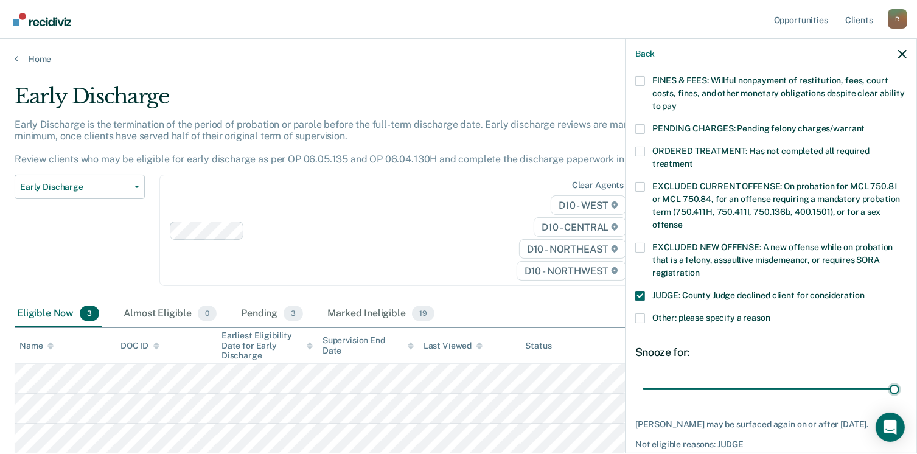
scroll to position [406, 0]
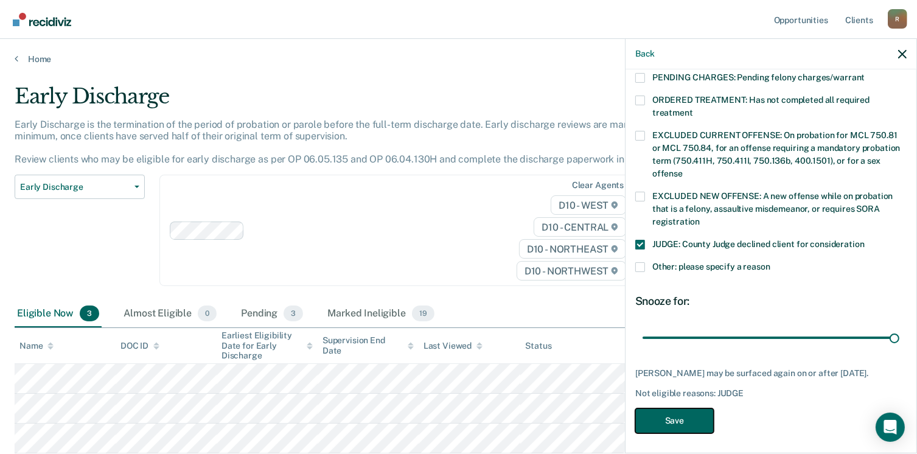
click at [674, 420] on button "Save" at bounding box center [674, 420] width 78 height 25
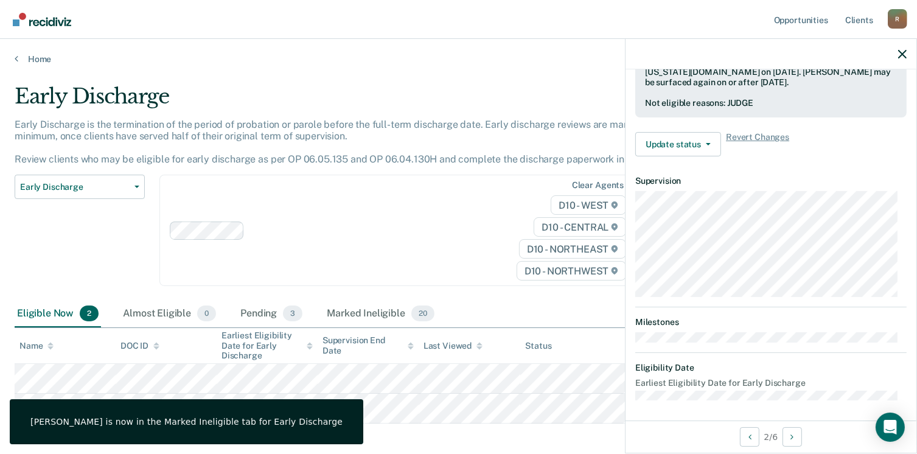
scroll to position [255, 0]
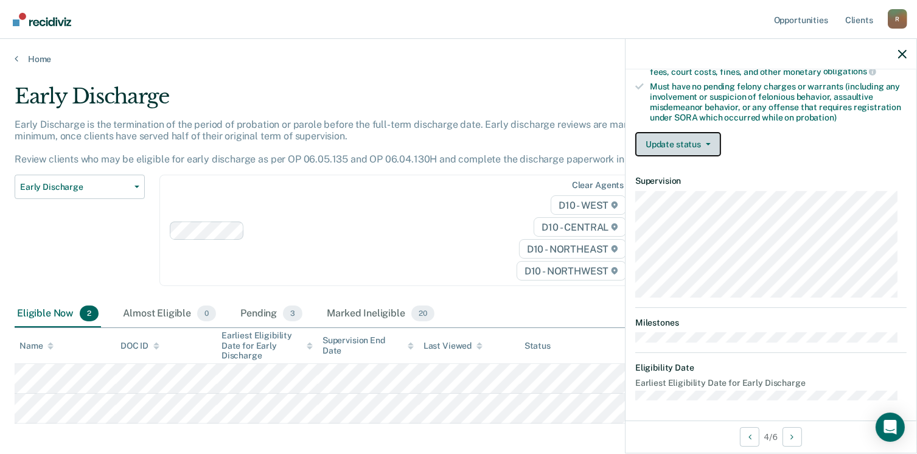
click at [710, 139] on button "Update status" at bounding box center [678, 144] width 86 height 24
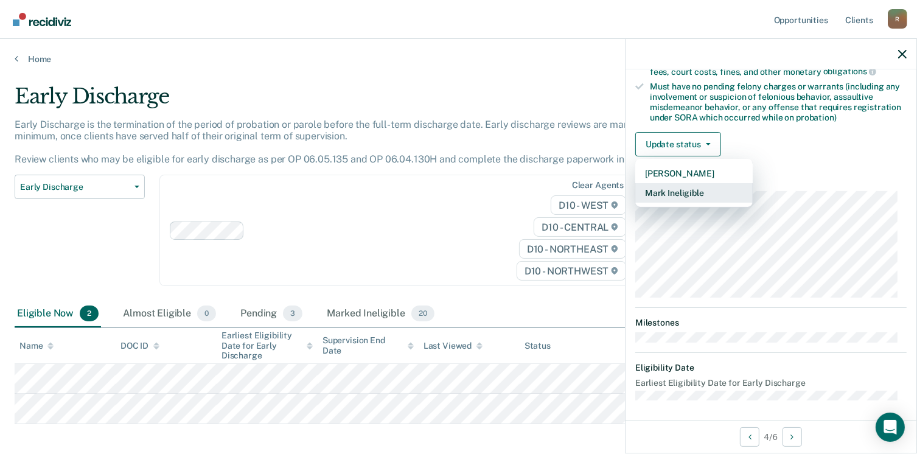
click at [681, 187] on button "Mark Ineligible" at bounding box center [693, 192] width 117 height 19
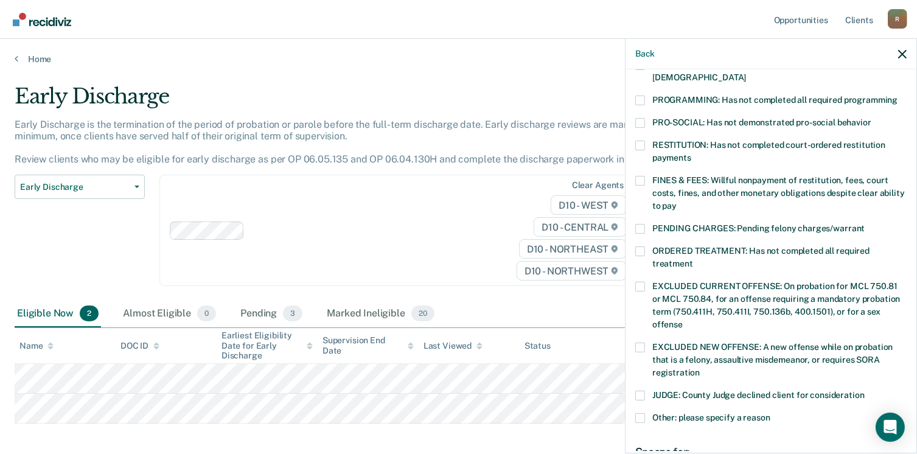
click at [639, 95] on span at bounding box center [640, 100] width 10 height 10
click at [897, 95] on input "PROGRAMMING: Has not completed all required programming" at bounding box center [897, 95] width 0 height 0
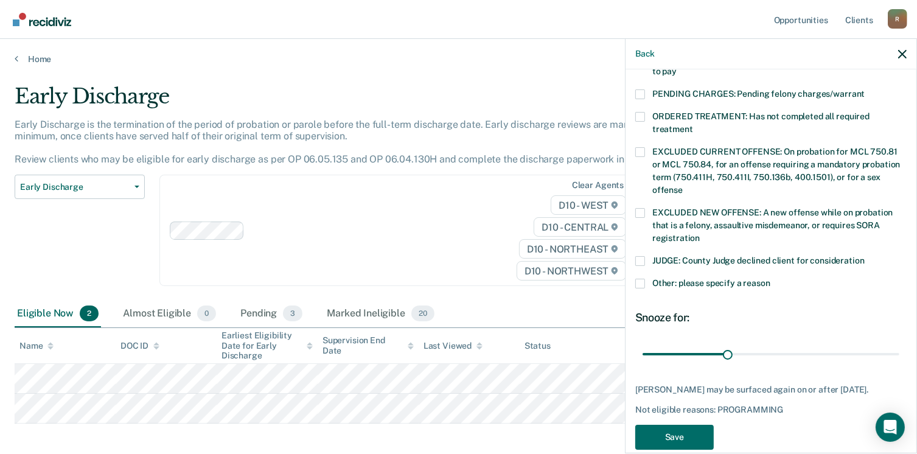
scroll to position [396, 0]
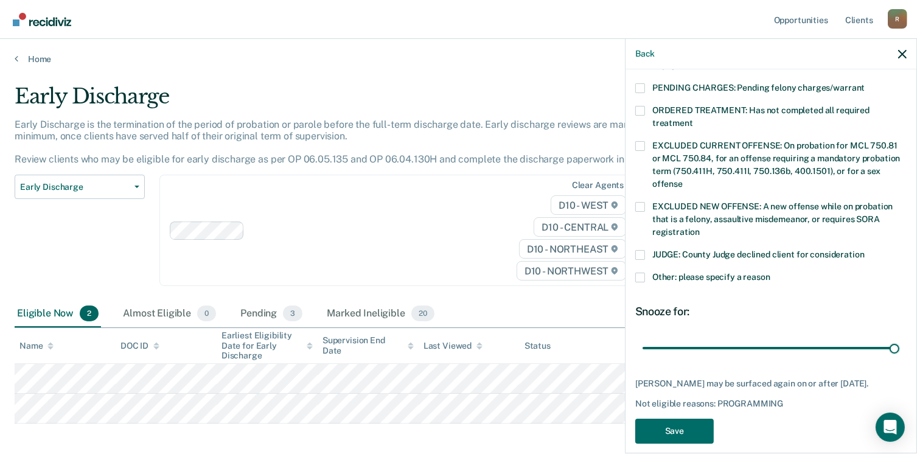
drag, startPoint x: 727, startPoint y: 333, endPoint x: 752, endPoint y: 378, distance: 51.5
type input "90"
click at [891, 338] on input "range" at bounding box center [770, 348] width 257 height 21
click at [671, 423] on button "Save" at bounding box center [674, 430] width 78 height 25
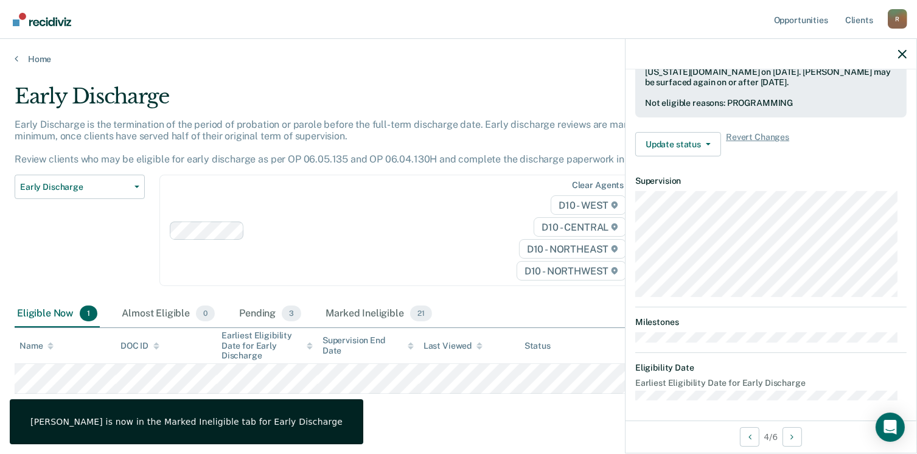
scroll to position [255, 0]
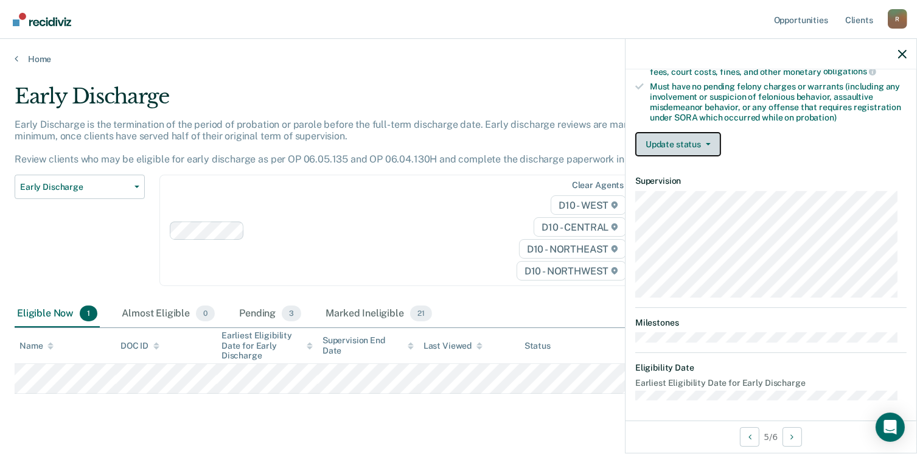
click at [706, 137] on button "Update status" at bounding box center [678, 144] width 86 height 24
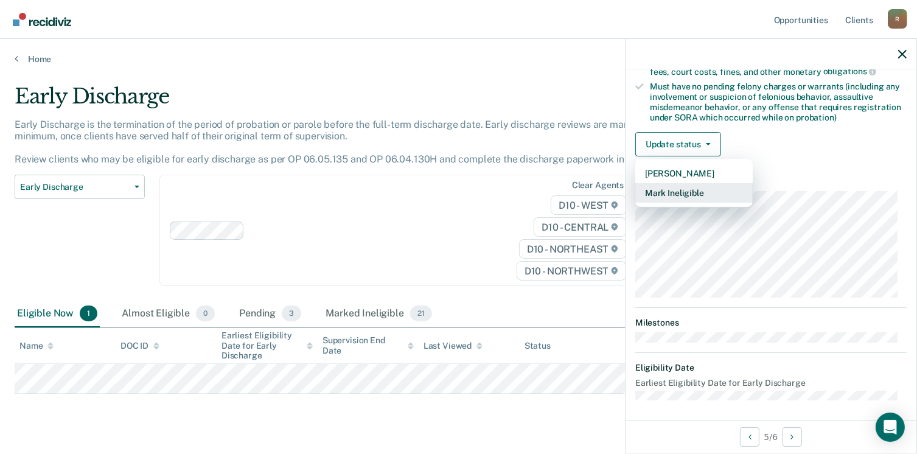
click at [679, 187] on button "Mark Ineligible" at bounding box center [693, 192] width 117 height 19
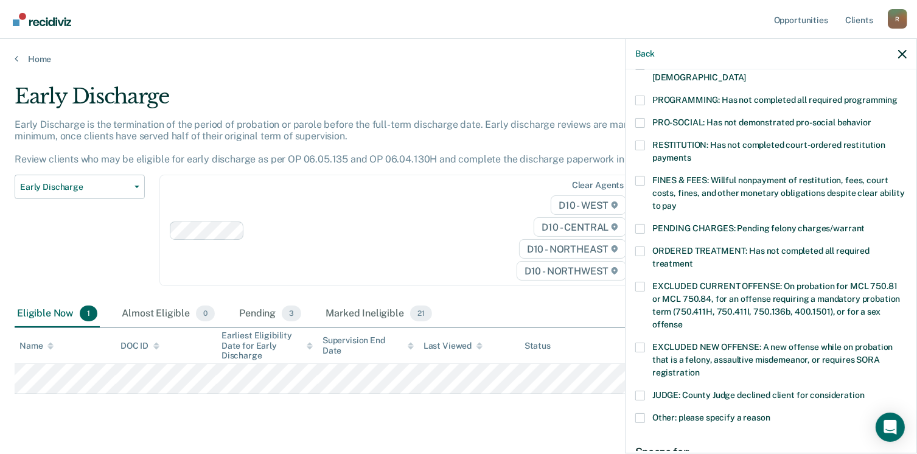
click at [637, 95] on span at bounding box center [640, 100] width 10 height 10
click at [897, 95] on input "PROGRAMMING: Has not completed all required programming" at bounding box center [897, 95] width 0 height 0
drag, startPoint x: 642, startPoint y: 237, endPoint x: 742, endPoint y: 227, distance: 100.8
click at [642, 246] on span at bounding box center [640, 251] width 10 height 10
click at [693, 259] on input "ORDERED TREATMENT: Has not completed all required treatment" at bounding box center [693, 259] width 0 height 0
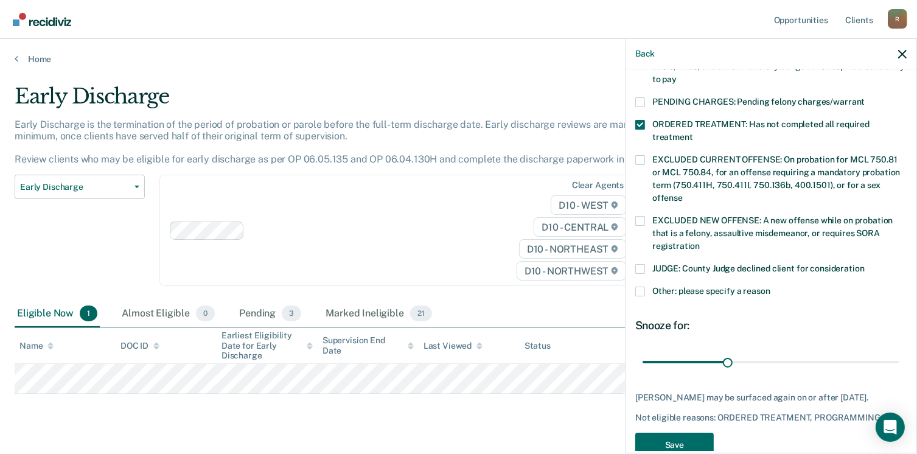
scroll to position [406, 0]
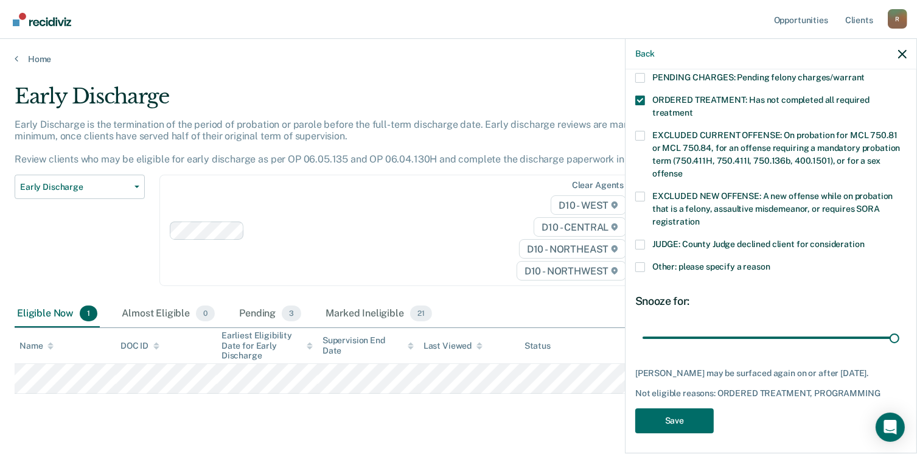
drag, startPoint x: 723, startPoint y: 323, endPoint x: 853, endPoint y: 340, distance: 131.3
type input "90"
click at [893, 327] on input "range" at bounding box center [770, 337] width 257 height 21
click at [691, 414] on button "Save" at bounding box center [674, 420] width 78 height 25
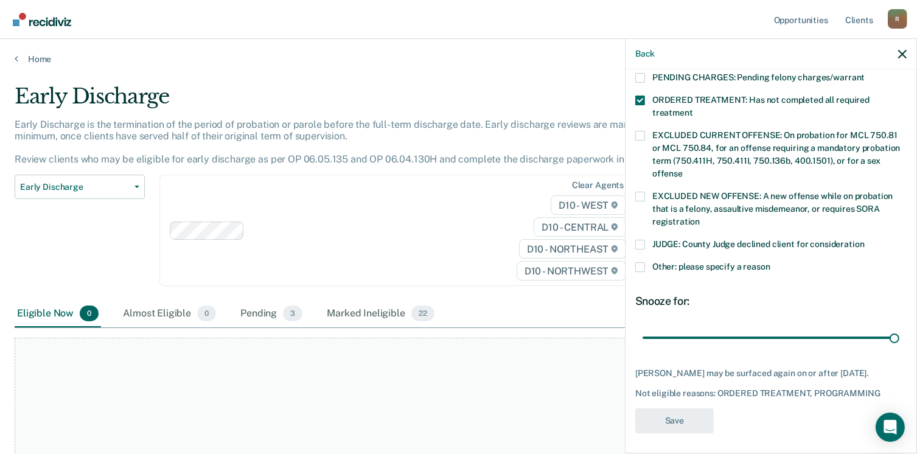
scroll to position [345, 0]
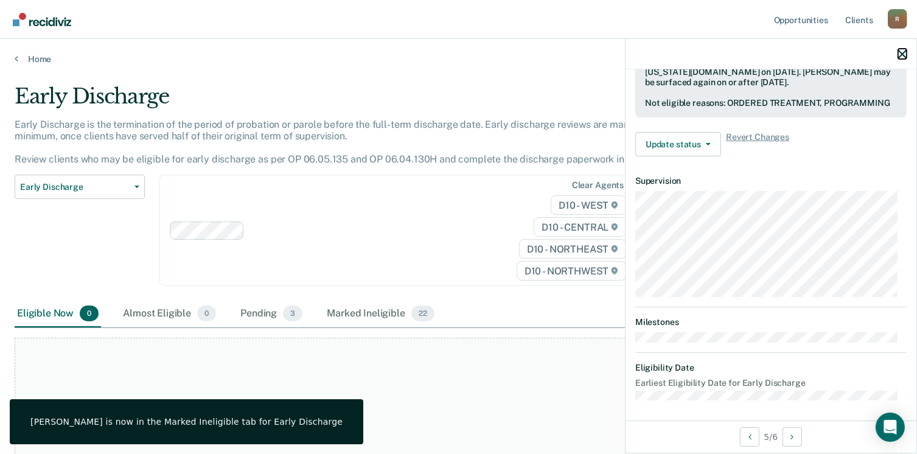
click at [902, 50] on icon "button" at bounding box center [902, 54] width 9 height 9
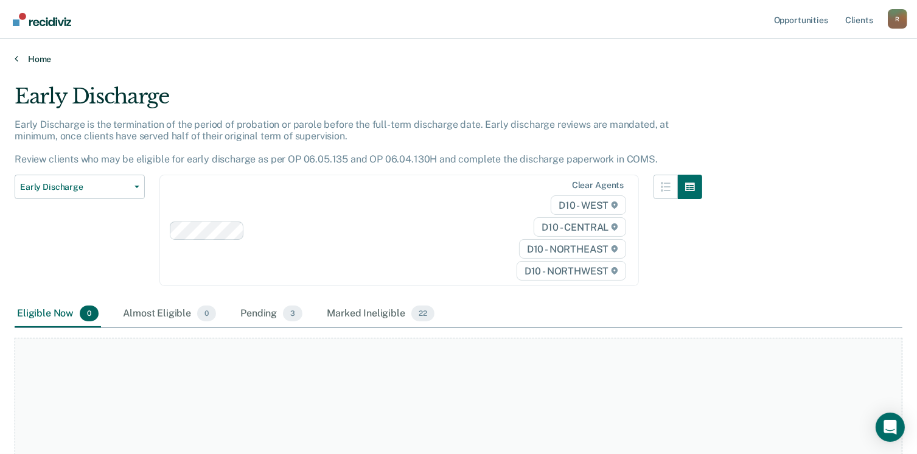
click at [32, 59] on link "Home" at bounding box center [458, 59] width 887 height 11
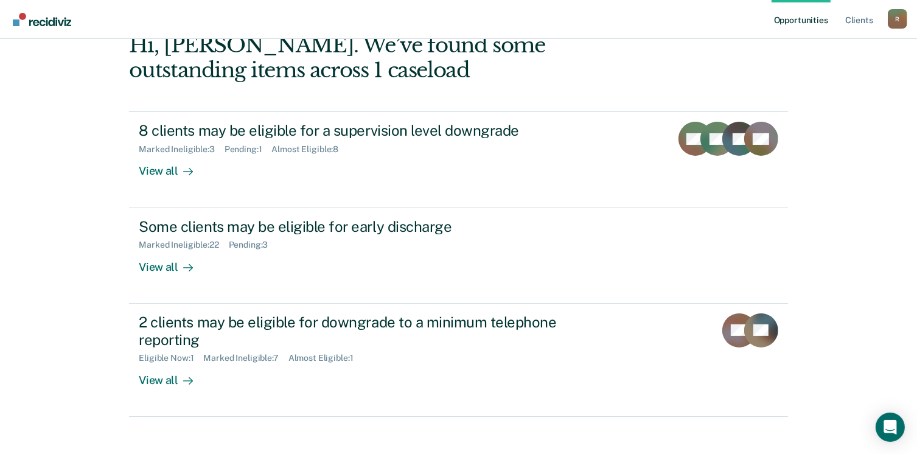
scroll to position [154, 0]
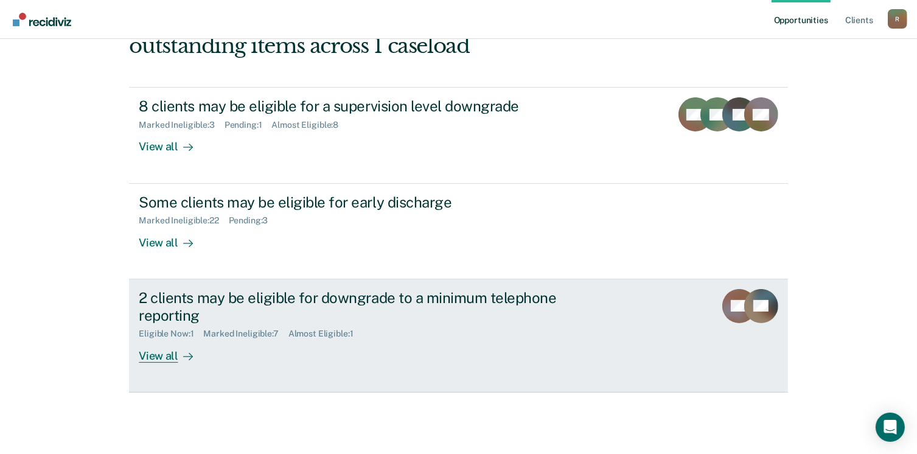
click at [170, 355] on div "View all" at bounding box center [173, 351] width 68 height 24
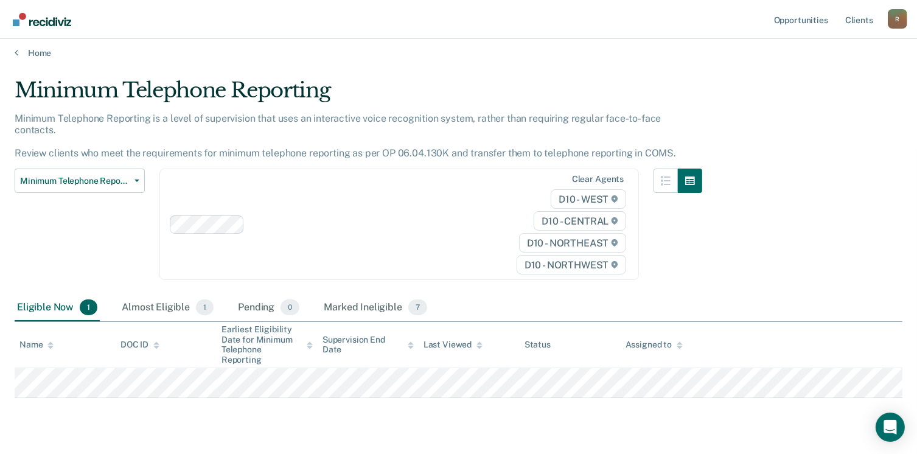
scroll to position [24, 0]
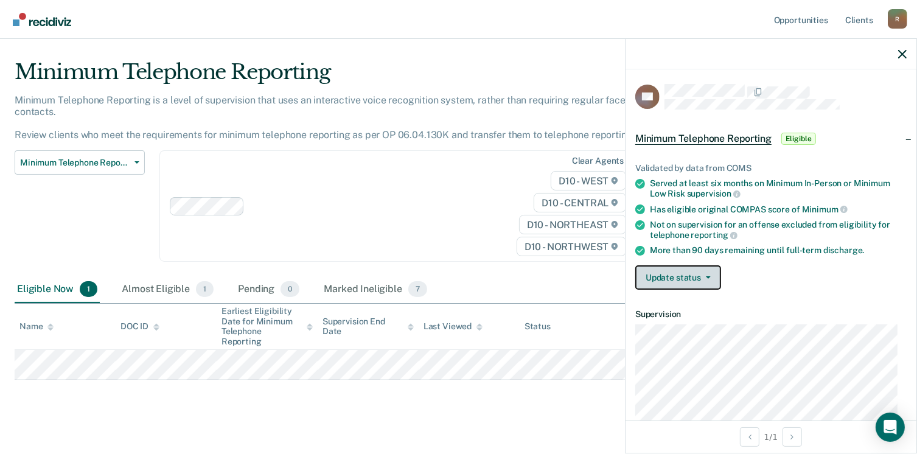
click at [703, 276] on span "button" at bounding box center [706, 277] width 10 height 2
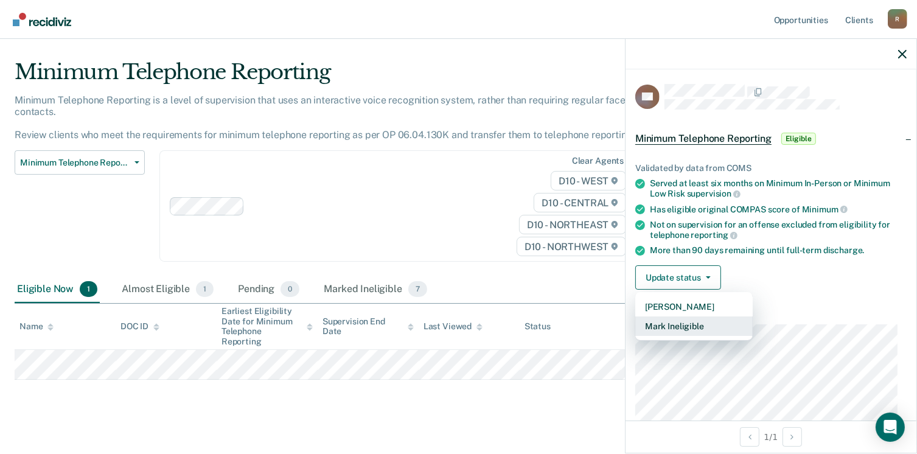
click at [690, 324] on button "Mark Ineligible" at bounding box center [693, 325] width 117 height 19
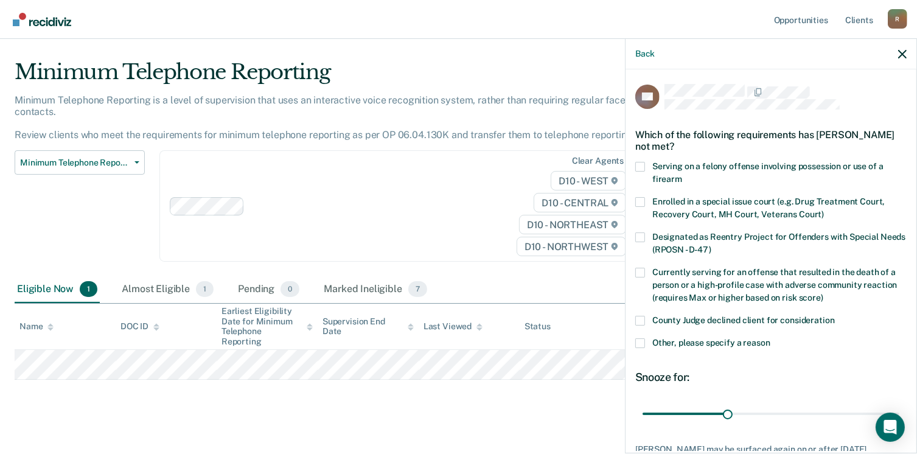
click at [642, 341] on span at bounding box center [640, 343] width 10 height 10
click at [770, 338] on input "Other, please specify a reason" at bounding box center [770, 338] width 0 height 0
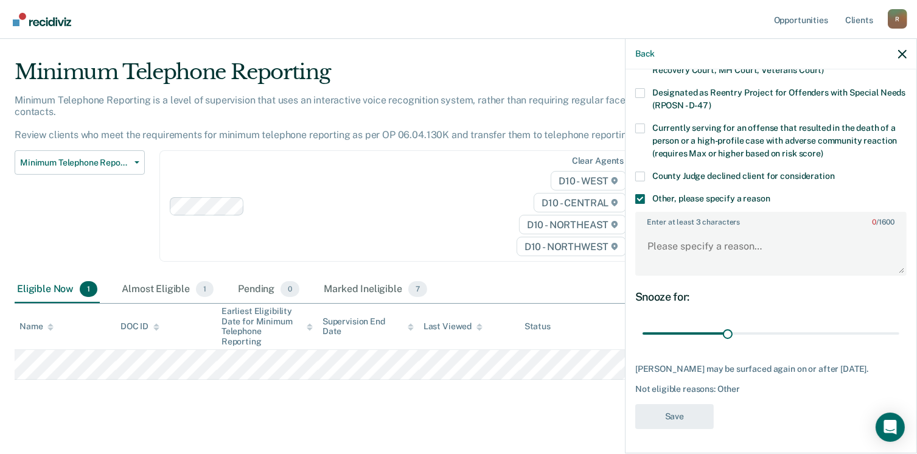
scroll to position [147, 0]
drag, startPoint x: 721, startPoint y: 326, endPoint x: 893, endPoint y: 330, distance: 171.6
type input "90"
click at [895, 330] on input "range" at bounding box center [770, 333] width 257 height 21
click at [648, 238] on textarea "Enter at least 3 characters 0 / 1600" at bounding box center [770, 251] width 269 height 45
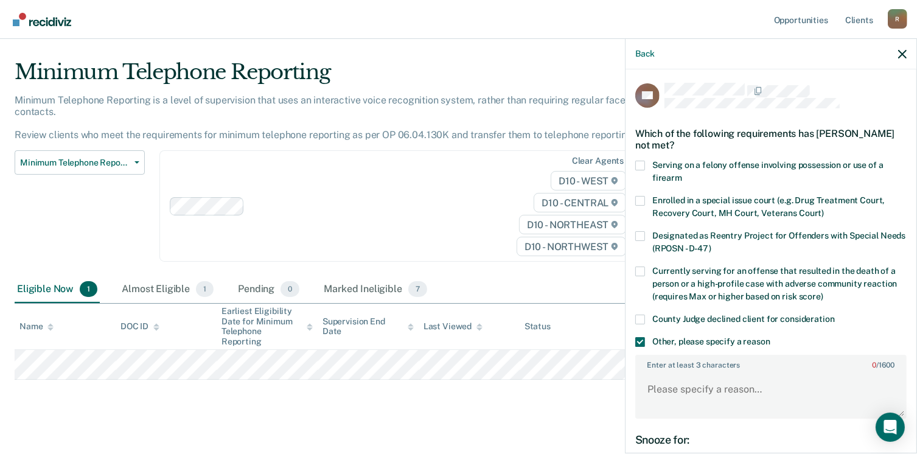
scroll to position [0, 0]
click at [644, 390] on textarea "Enter at least 3 characters 0 / 1600" at bounding box center [770, 395] width 269 height 45
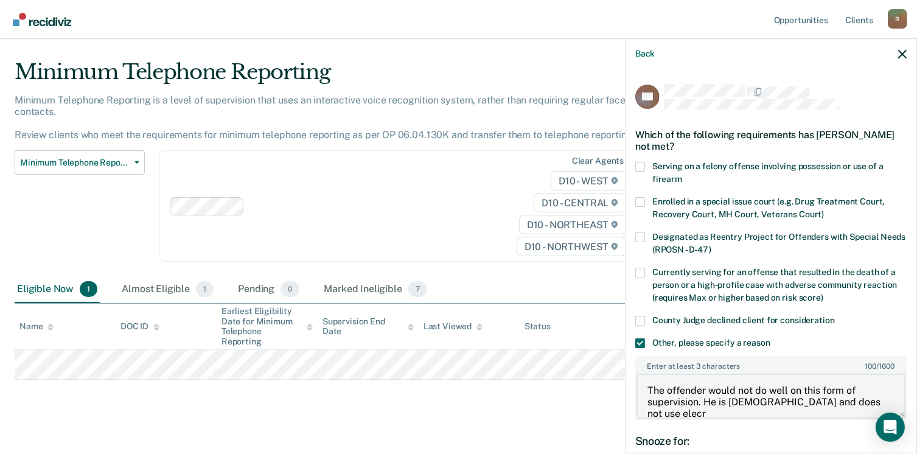
scroll to position [2, 0]
type textarea "The offender would not do well on this form of supervision. He is 75 years old …"
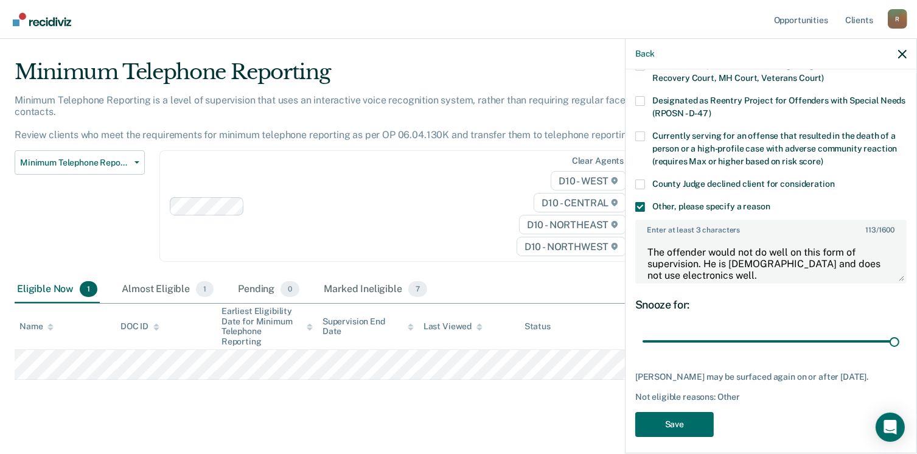
scroll to position [142, 0]
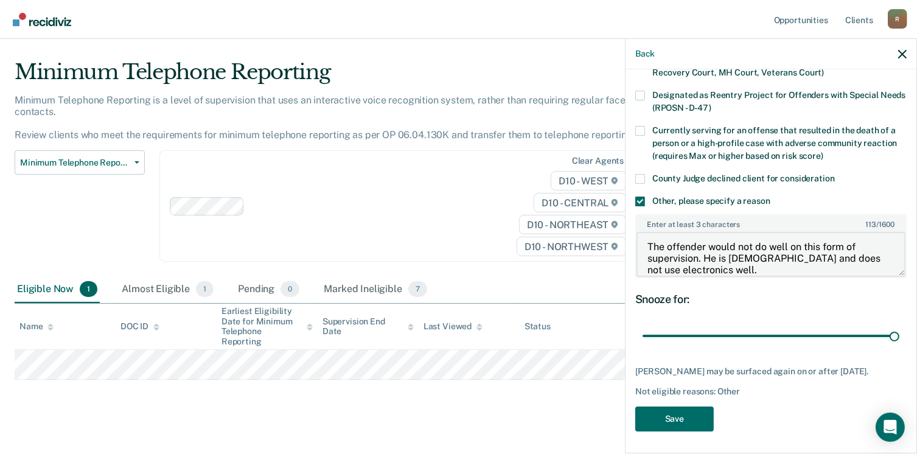
click at [724, 266] on textarea "The offender would not do well on this form of supervision. He is 75 years old …" at bounding box center [770, 254] width 269 height 45
click at [681, 428] on button "Save" at bounding box center [674, 418] width 78 height 25
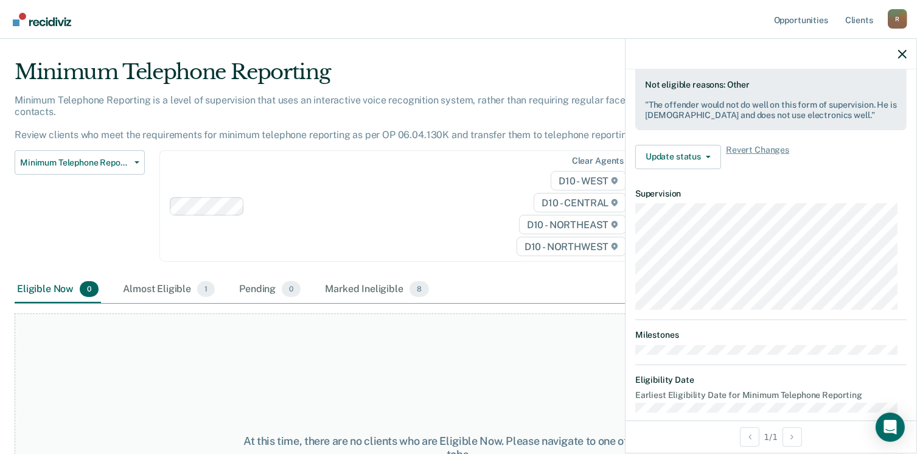
scroll to position [254, 0]
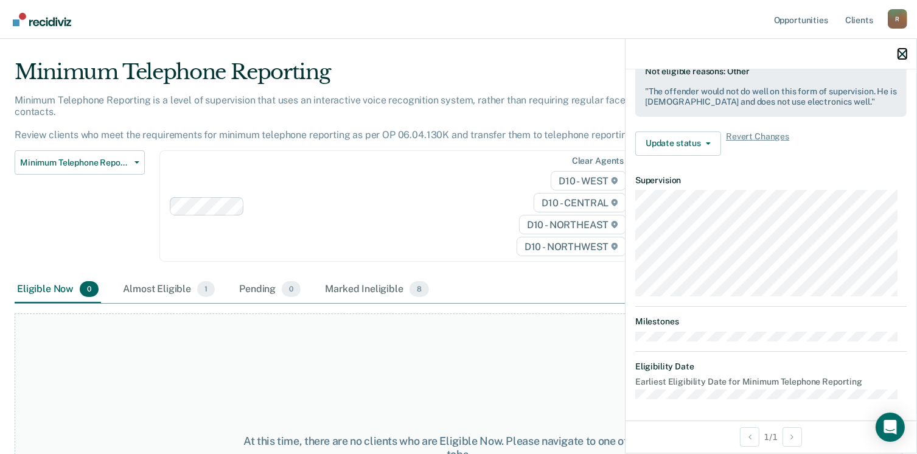
click at [902, 52] on icon "button" at bounding box center [902, 54] width 9 height 9
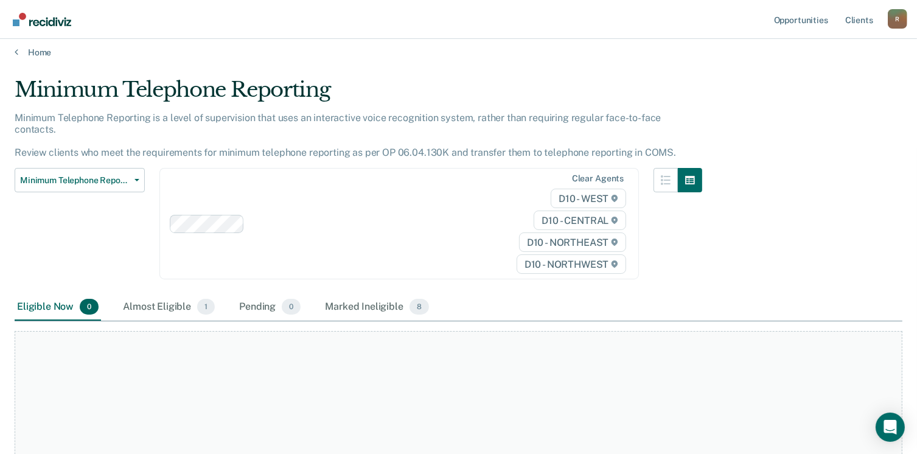
scroll to position [0, 0]
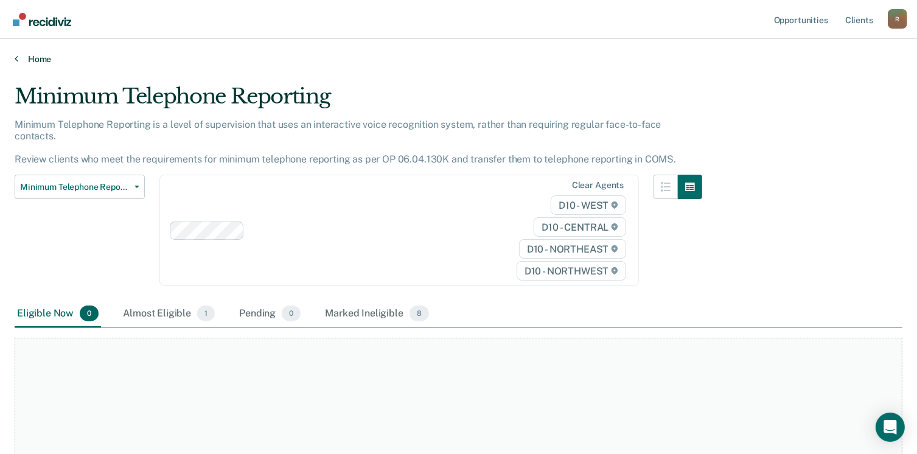
click at [39, 55] on link "Home" at bounding box center [458, 59] width 887 height 11
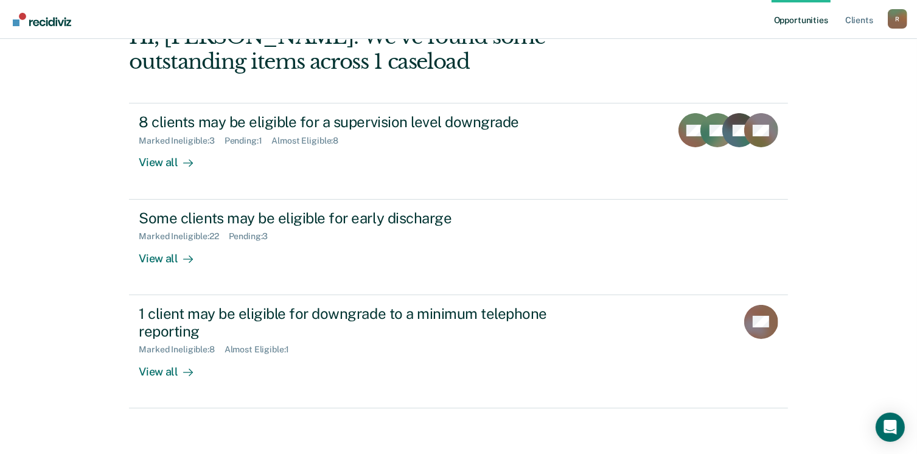
scroll to position [165, 0]
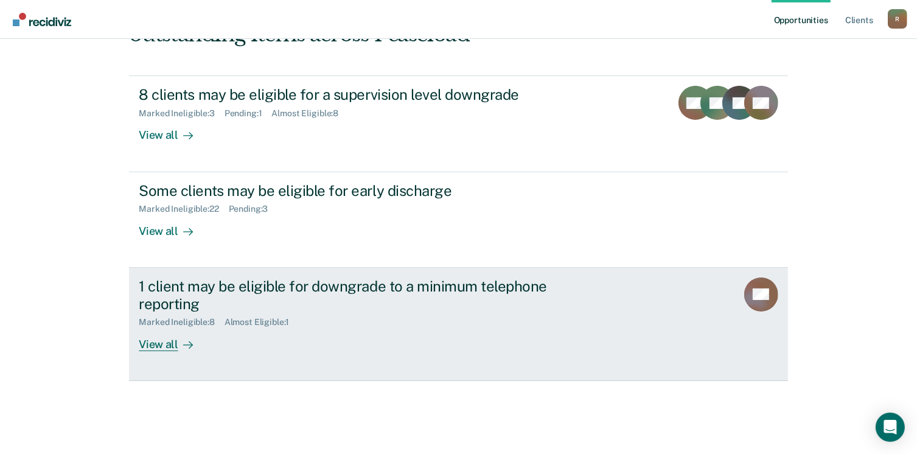
click at [260, 321] on div "Almost Eligible : 1" at bounding box center [261, 322] width 75 height 10
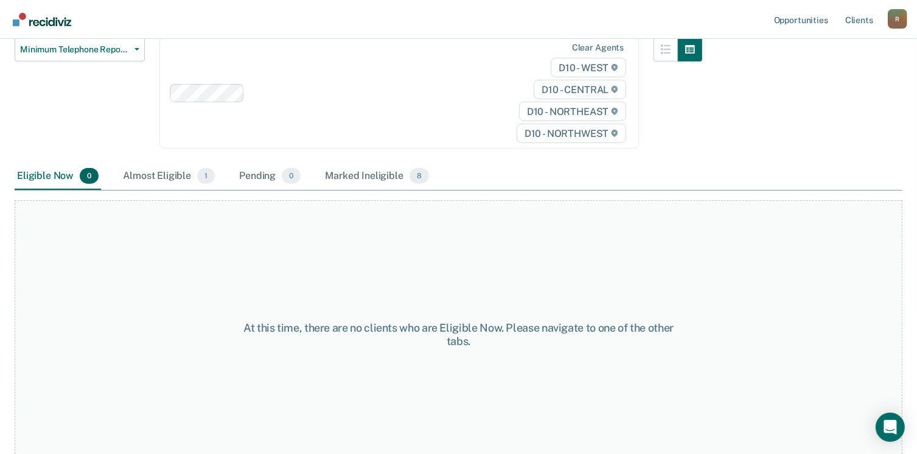
scroll to position [139, 0]
click at [204, 166] on span "1" at bounding box center [206, 174] width 18 height 16
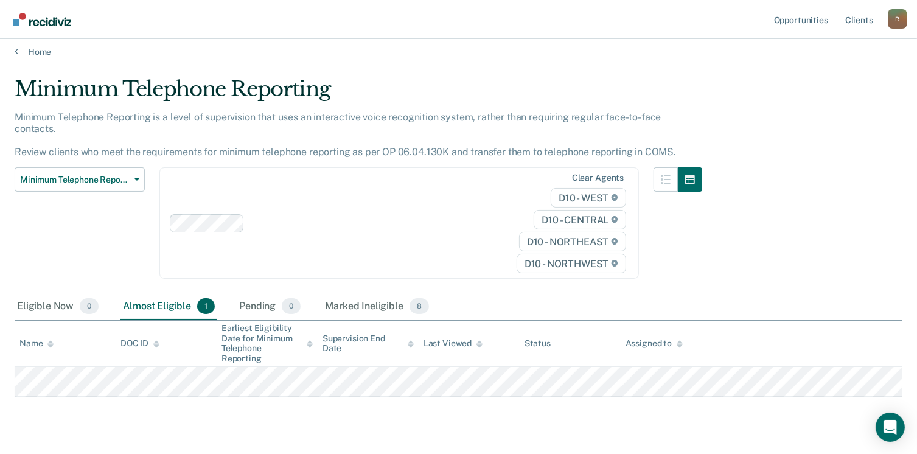
scroll to position [0, 0]
